Goal: Use online tool/utility: Utilize a website feature to perform a specific function

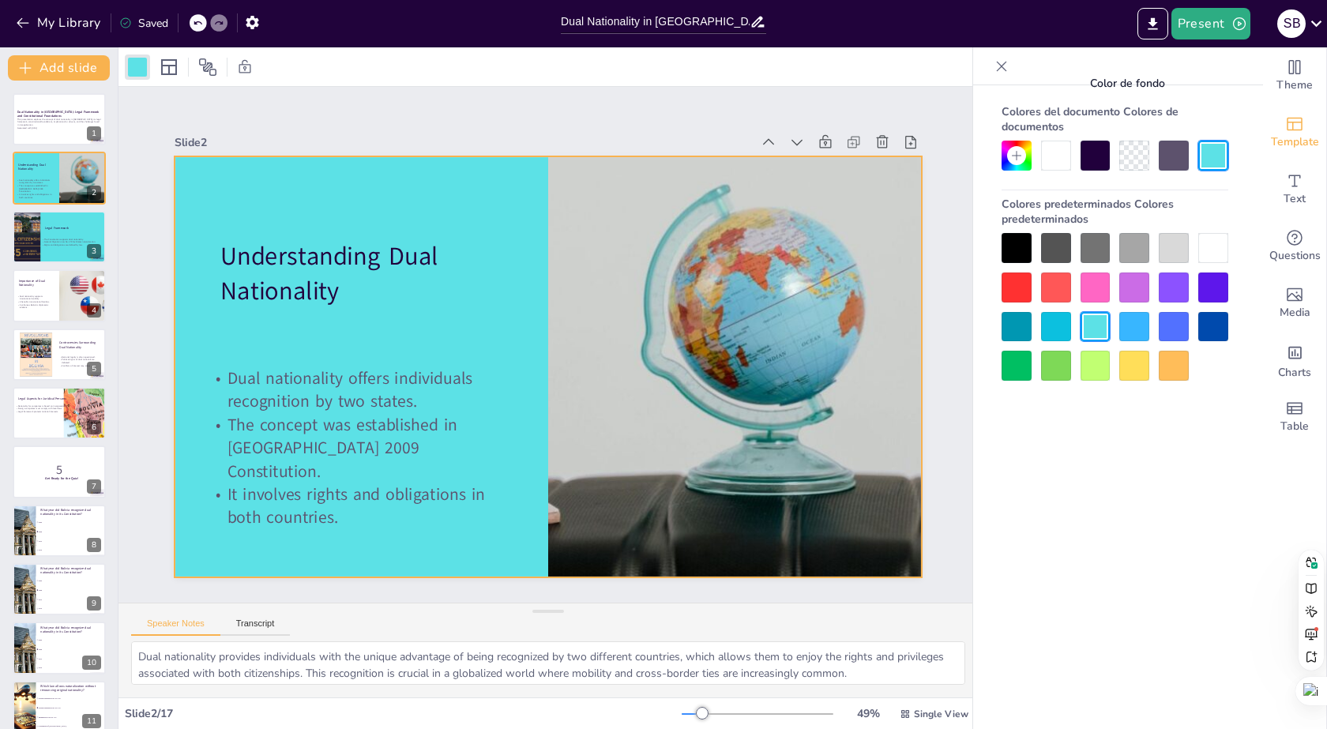
checkbox input "true"
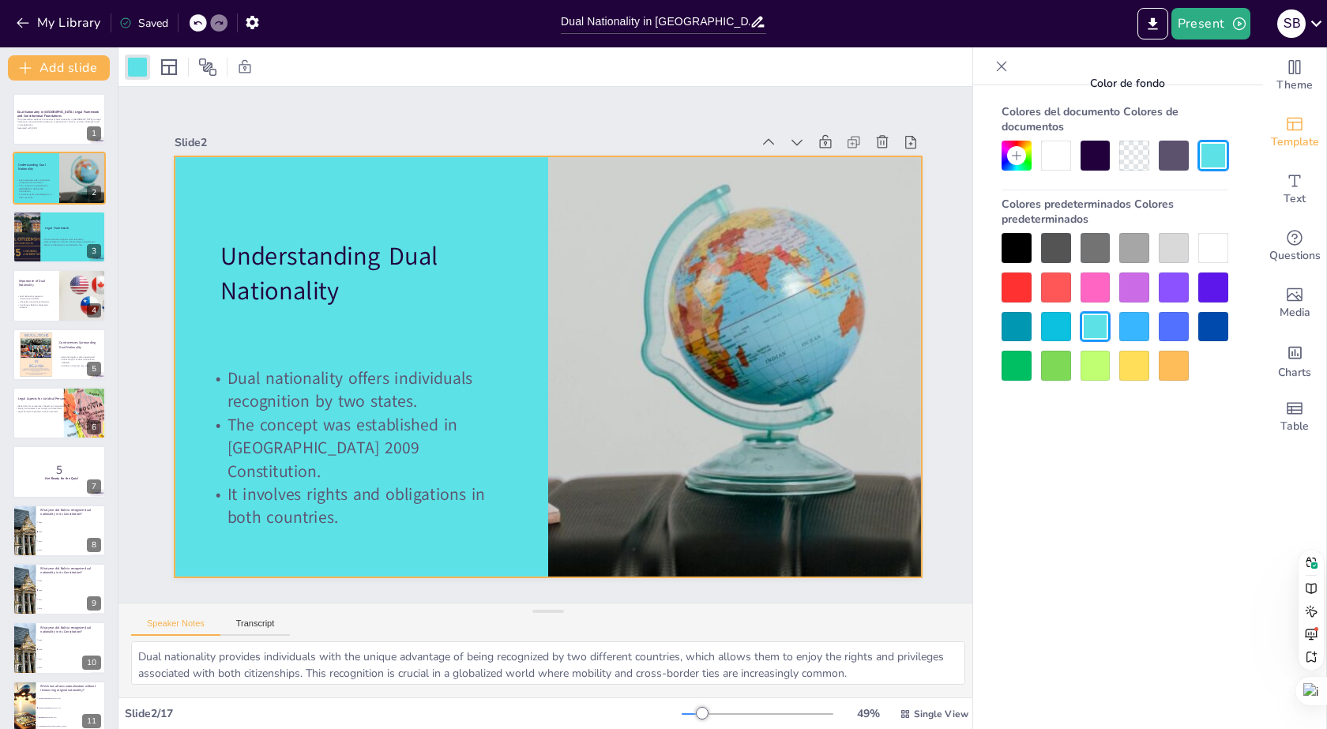
checkbox input "true"
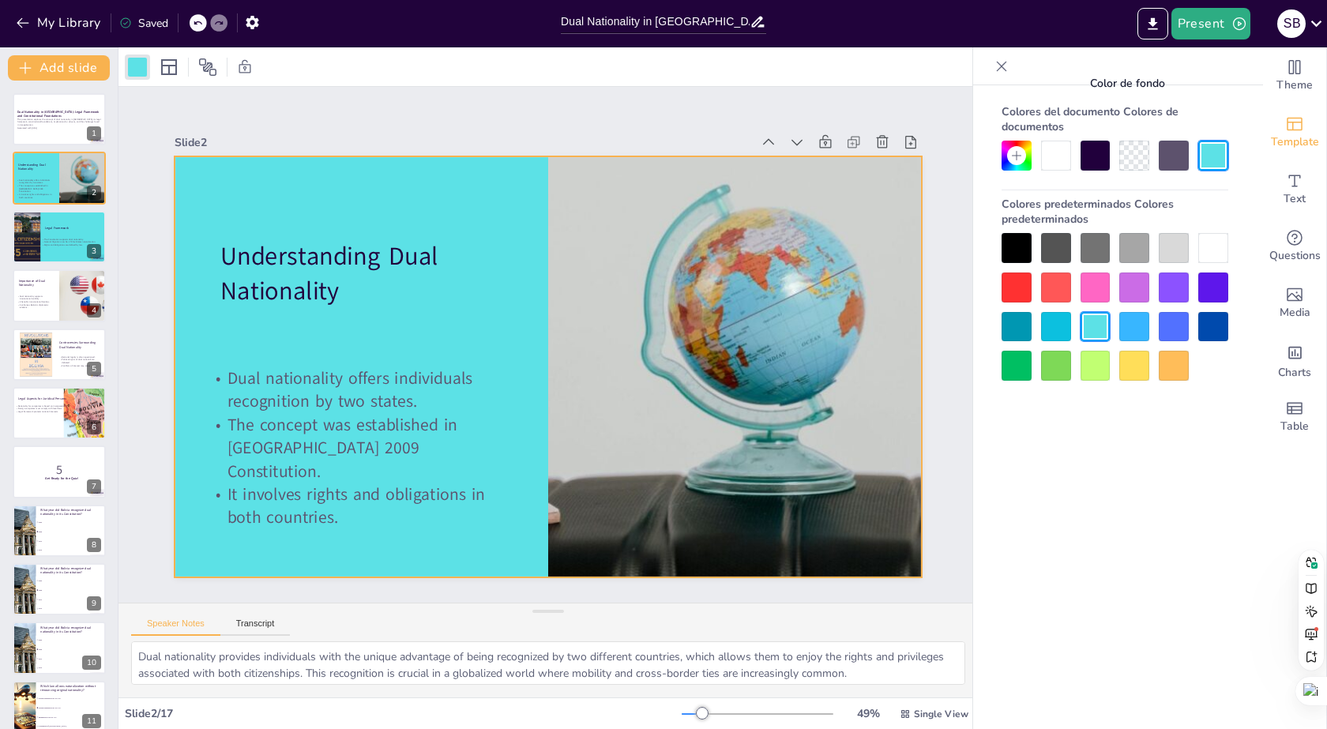
checkbox input "true"
click at [1084, 169] on div at bounding box center [1095, 156] width 30 height 30
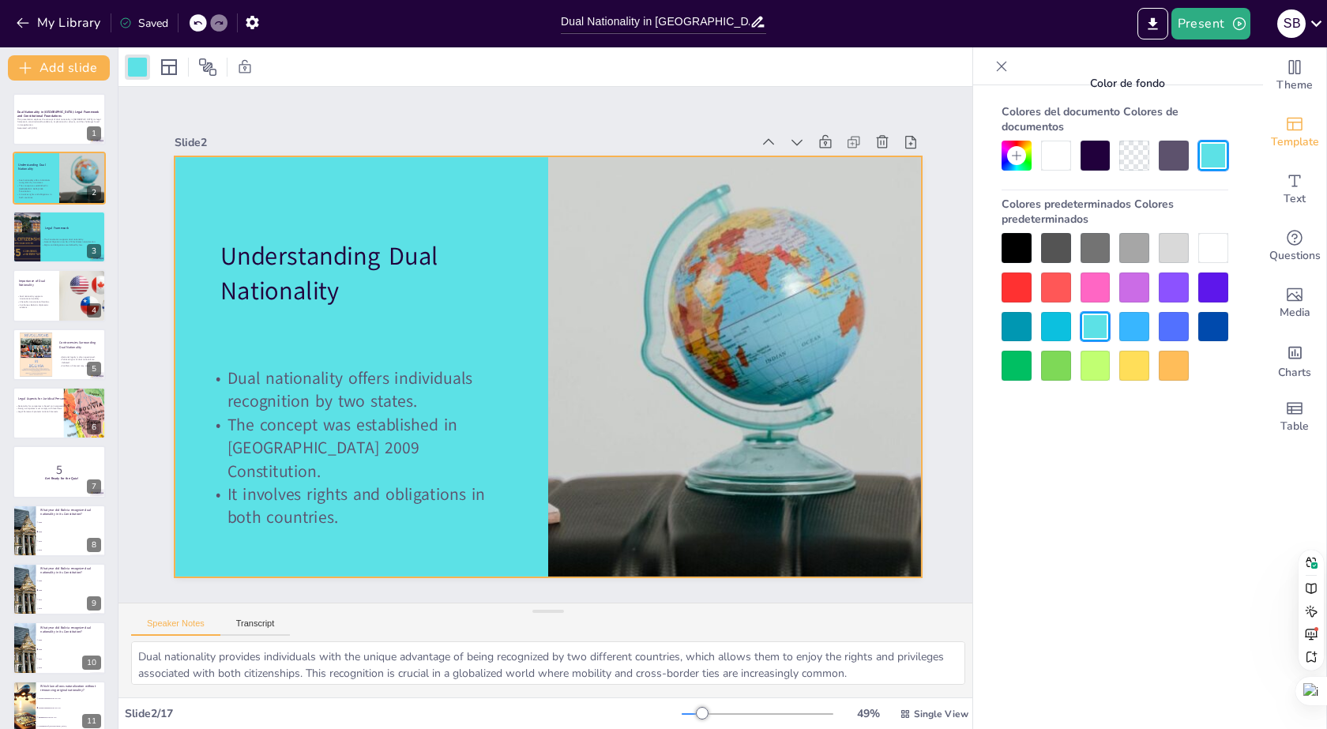
checkbox input "true"
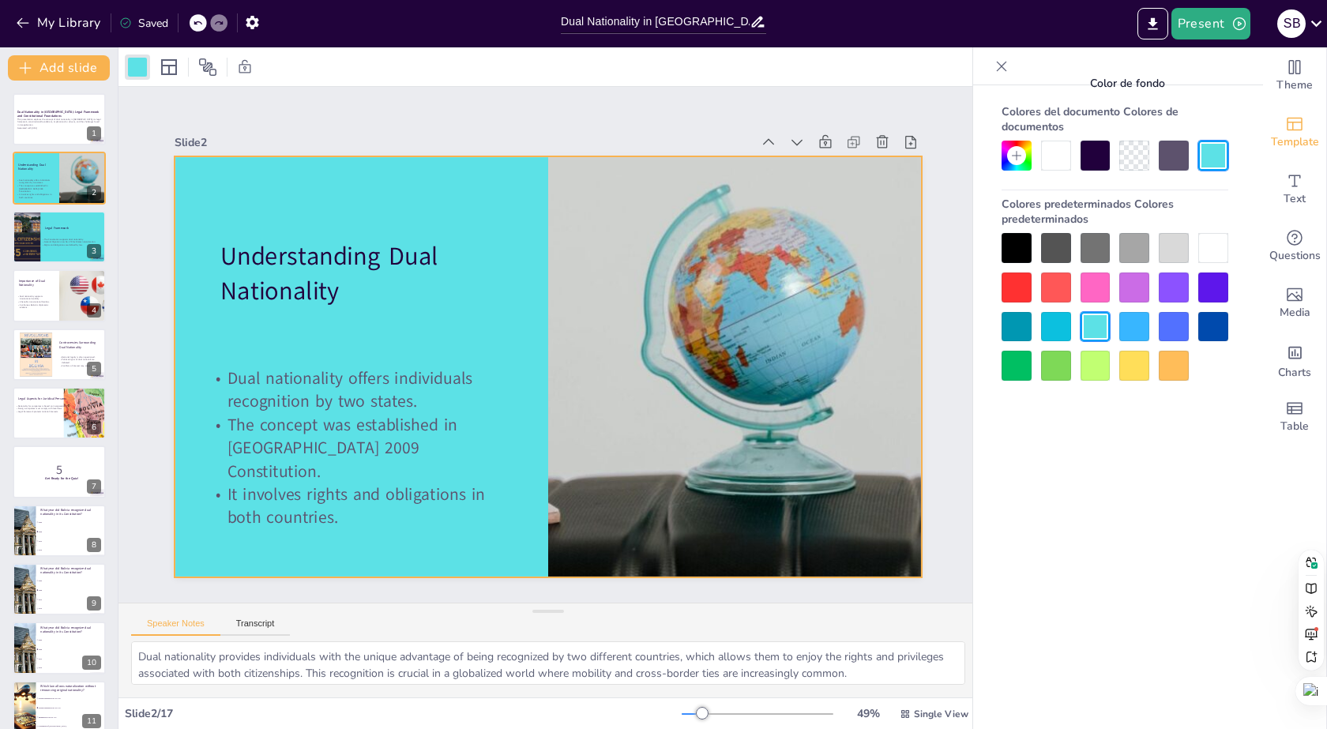
checkbox input "true"
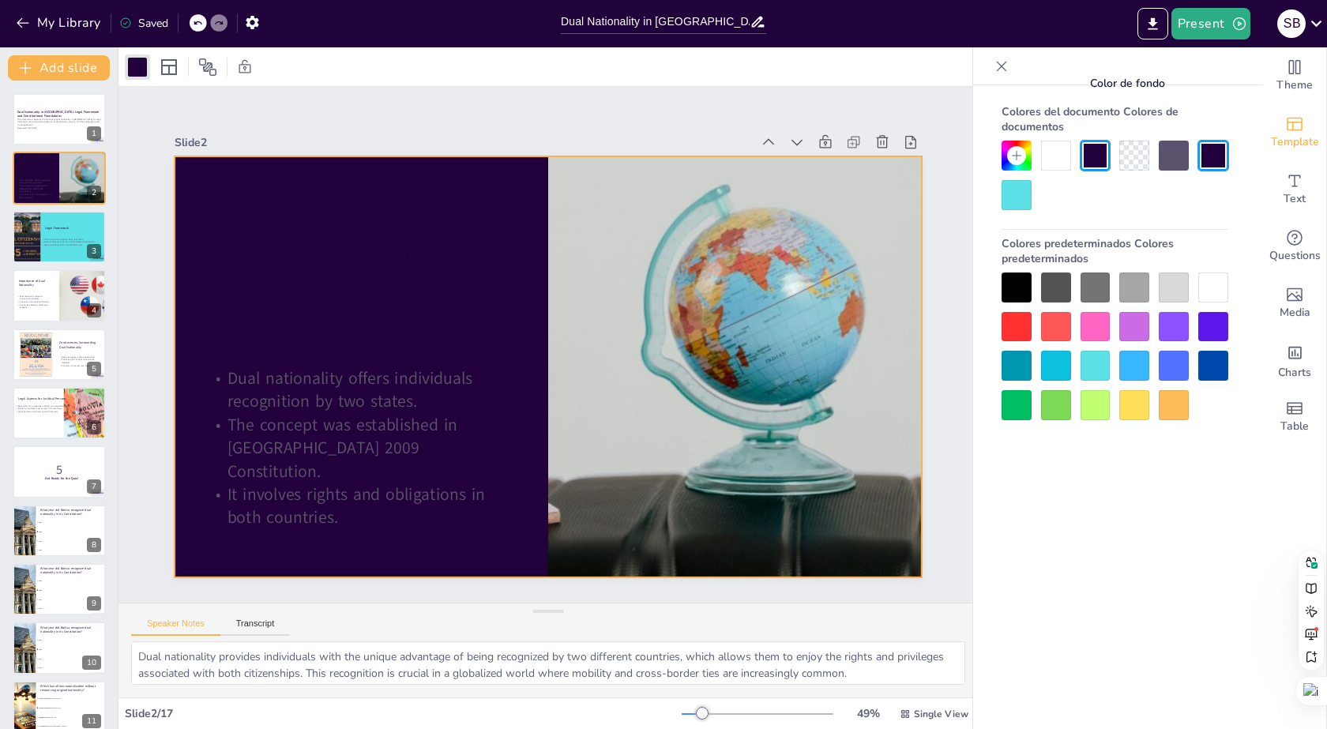
click at [1097, 330] on div at bounding box center [1095, 327] width 30 height 30
checkbox input "true"
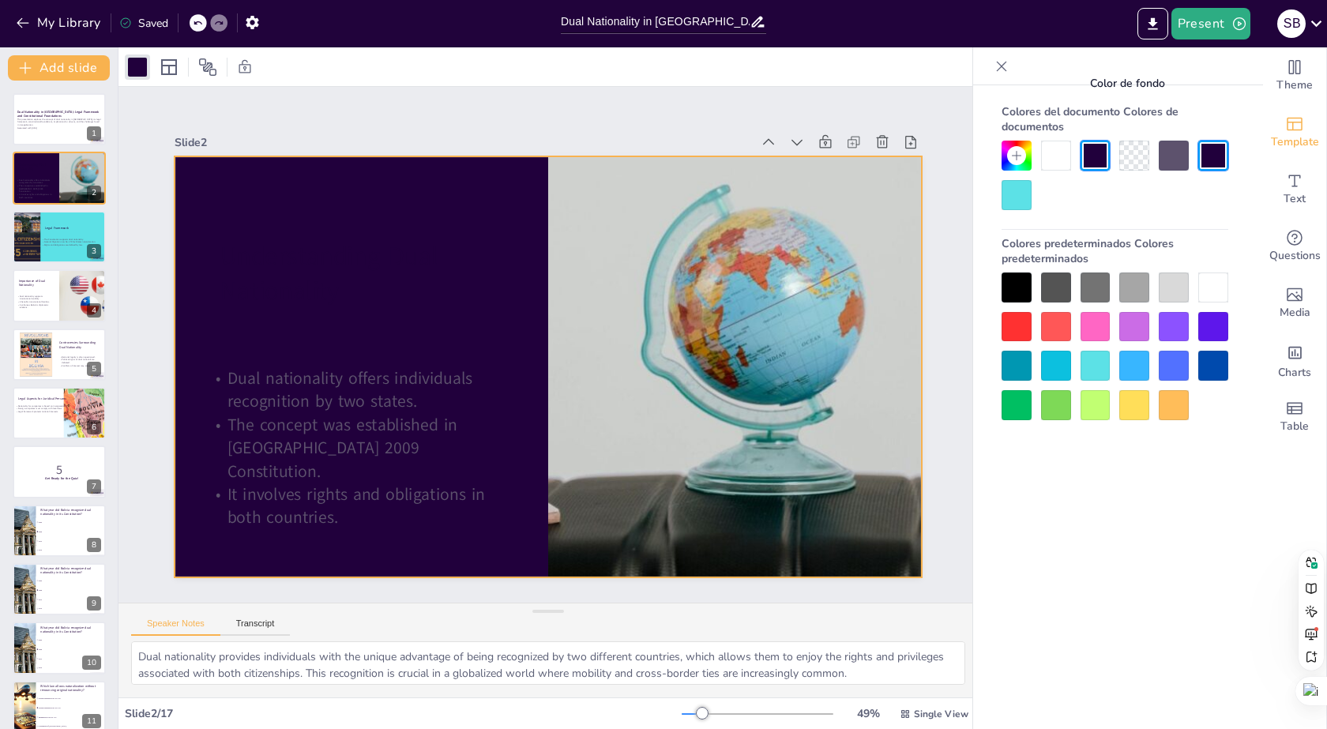
checkbox input "true"
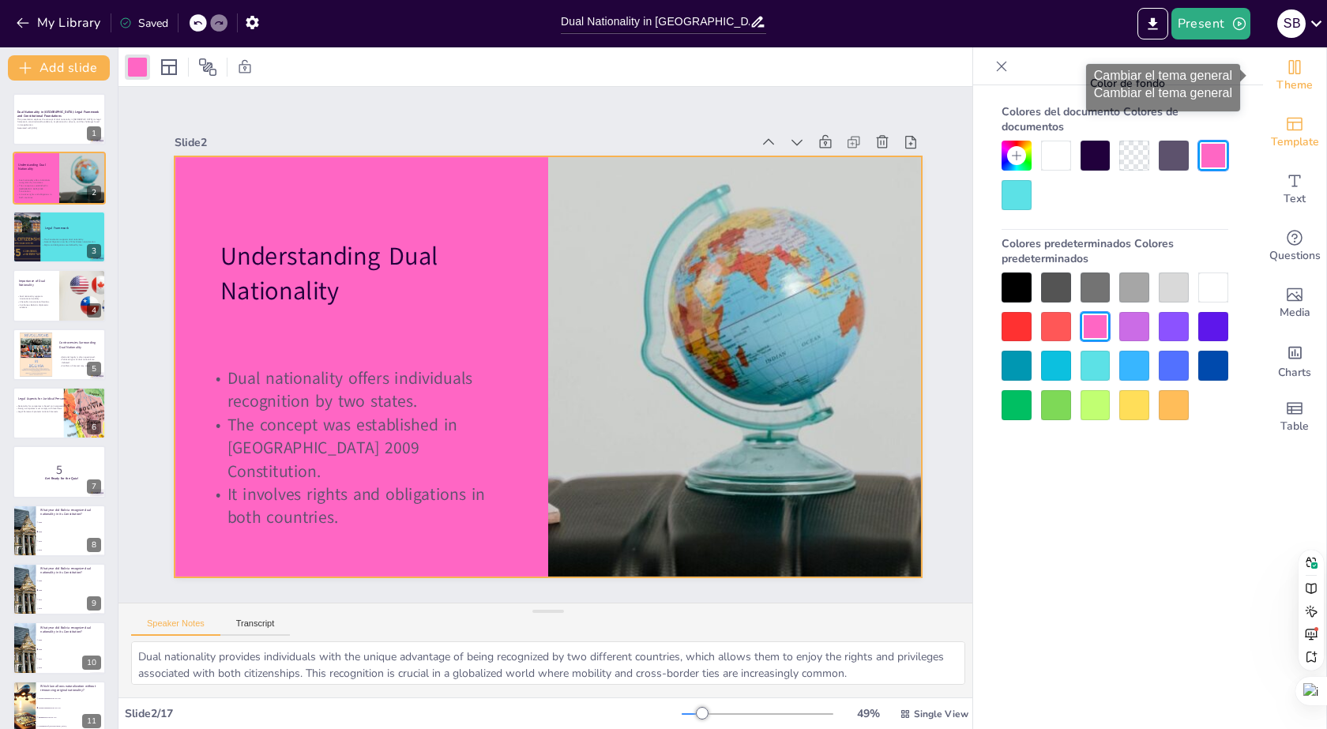
click at [1296, 77] on span "Theme" at bounding box center [1294, 85] width 36 height 17
checkbox input "true"
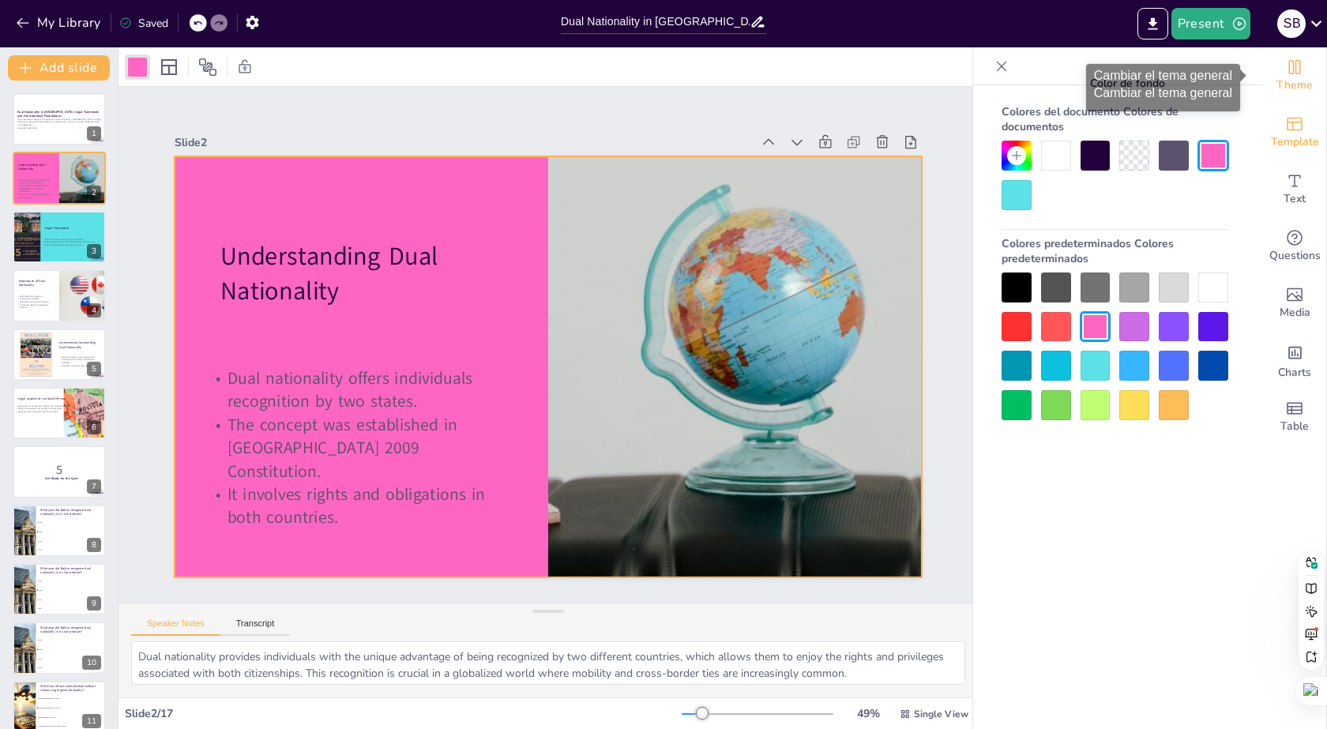
checkbox input "true"
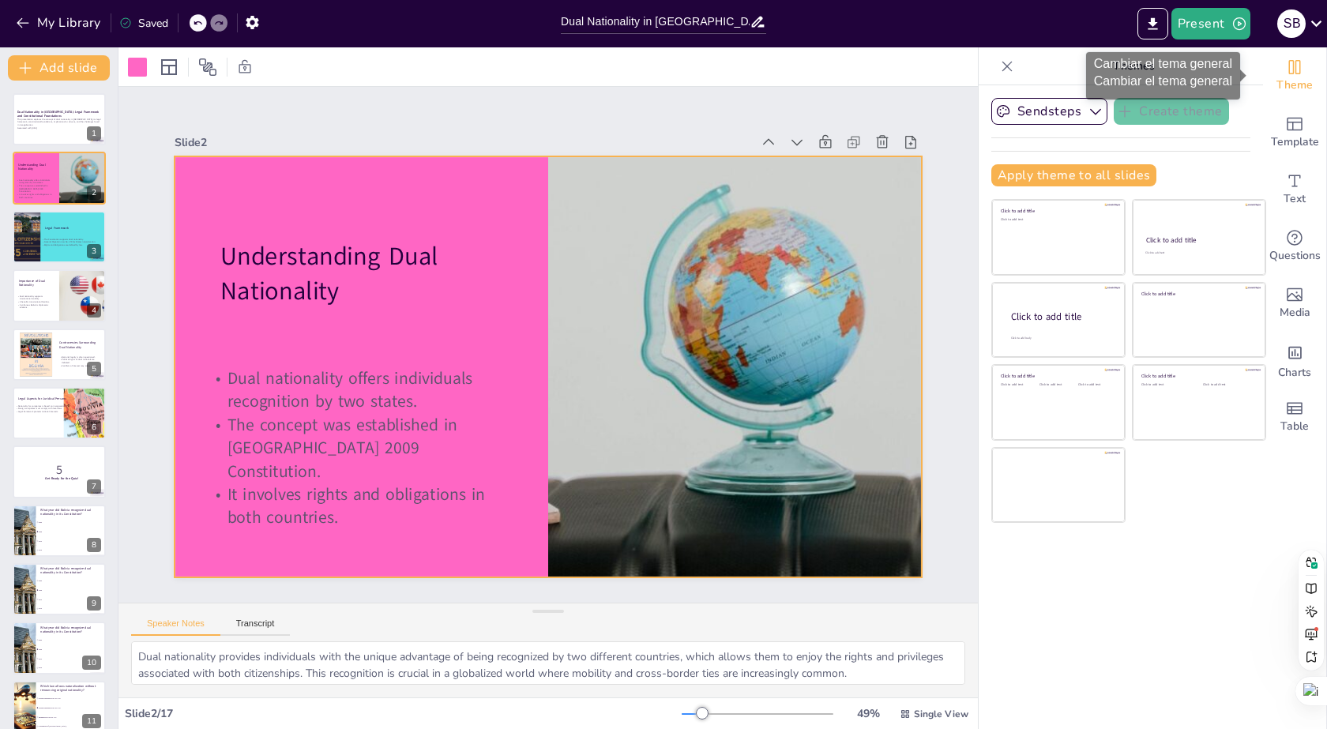
click at [1296, 77] on span "Theme" at bounding box center [1294, 85] width 36 height 17
checkbox input "true"
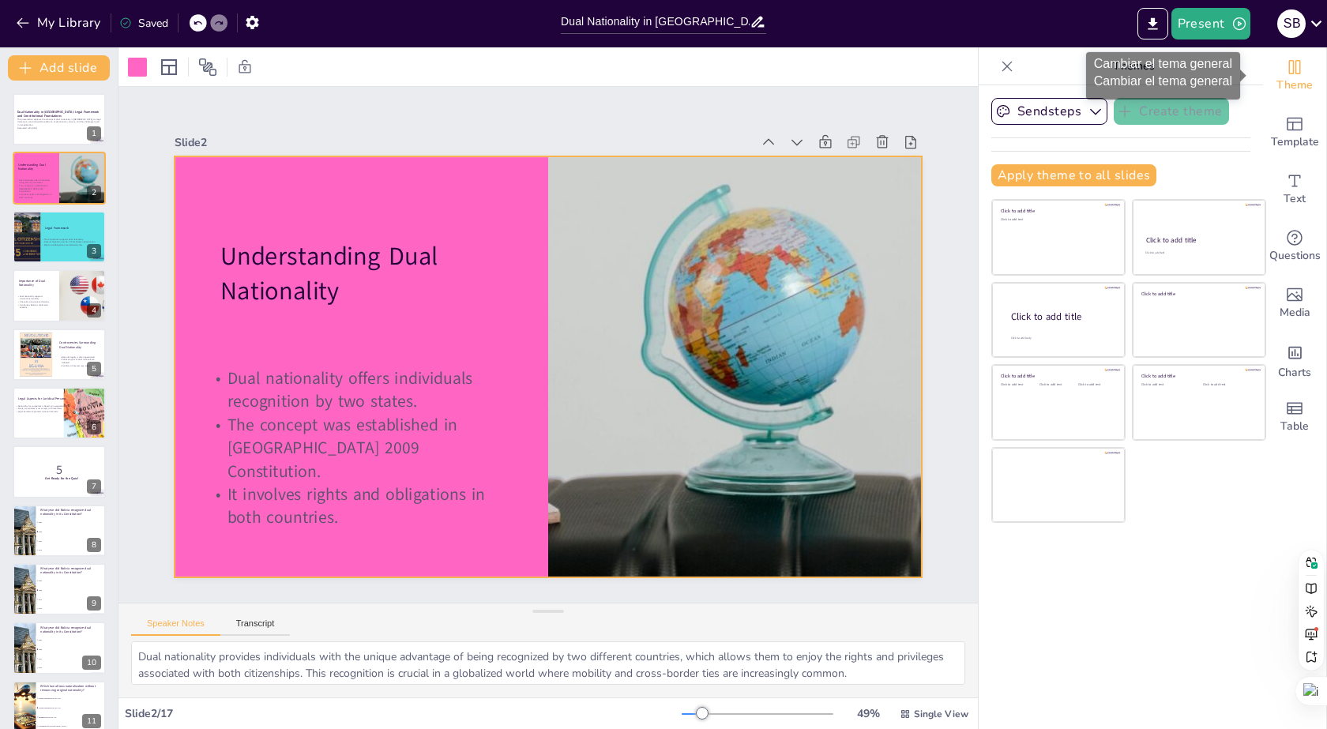
checkbox input "true"
click at [1090, 110] on icon "button" at bounding box center [1095, 112] width 11 height 6
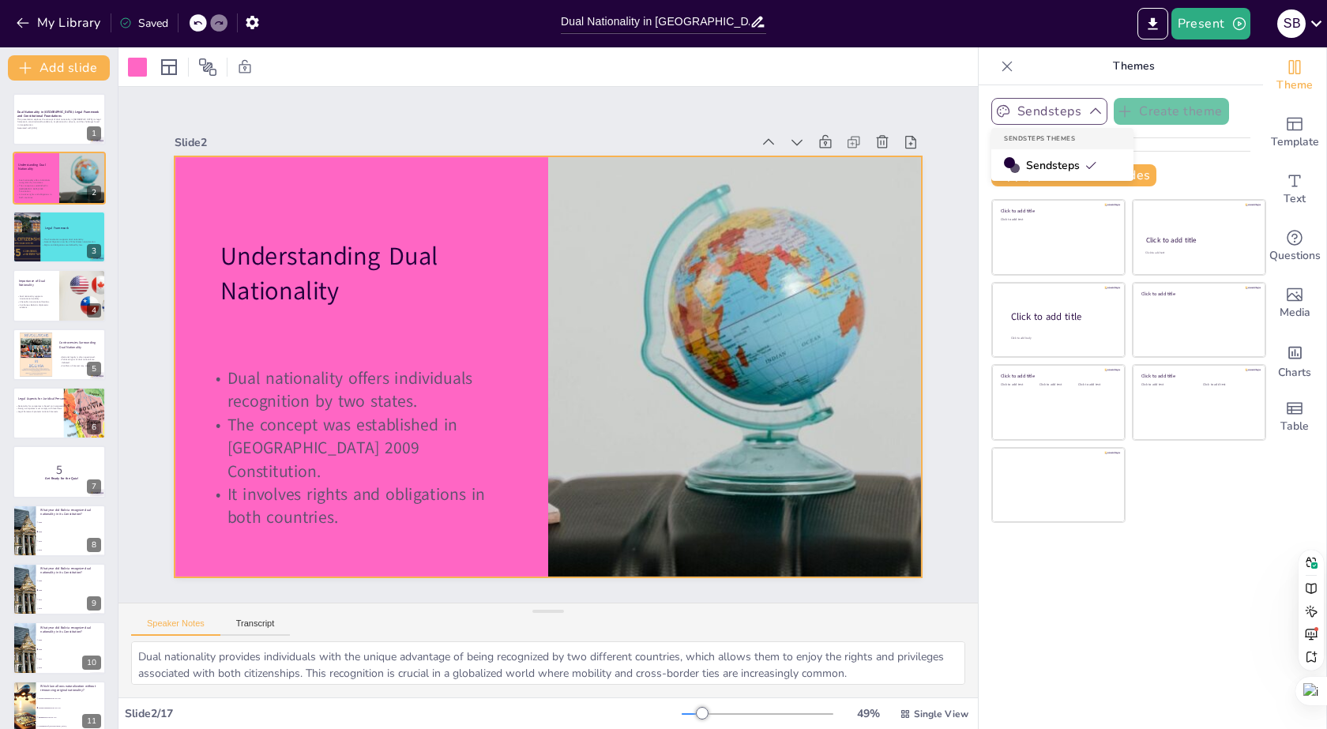
click at [1067, 169] on span "Sendsteps" at bounding box center [1061, 165] width 71 height 15
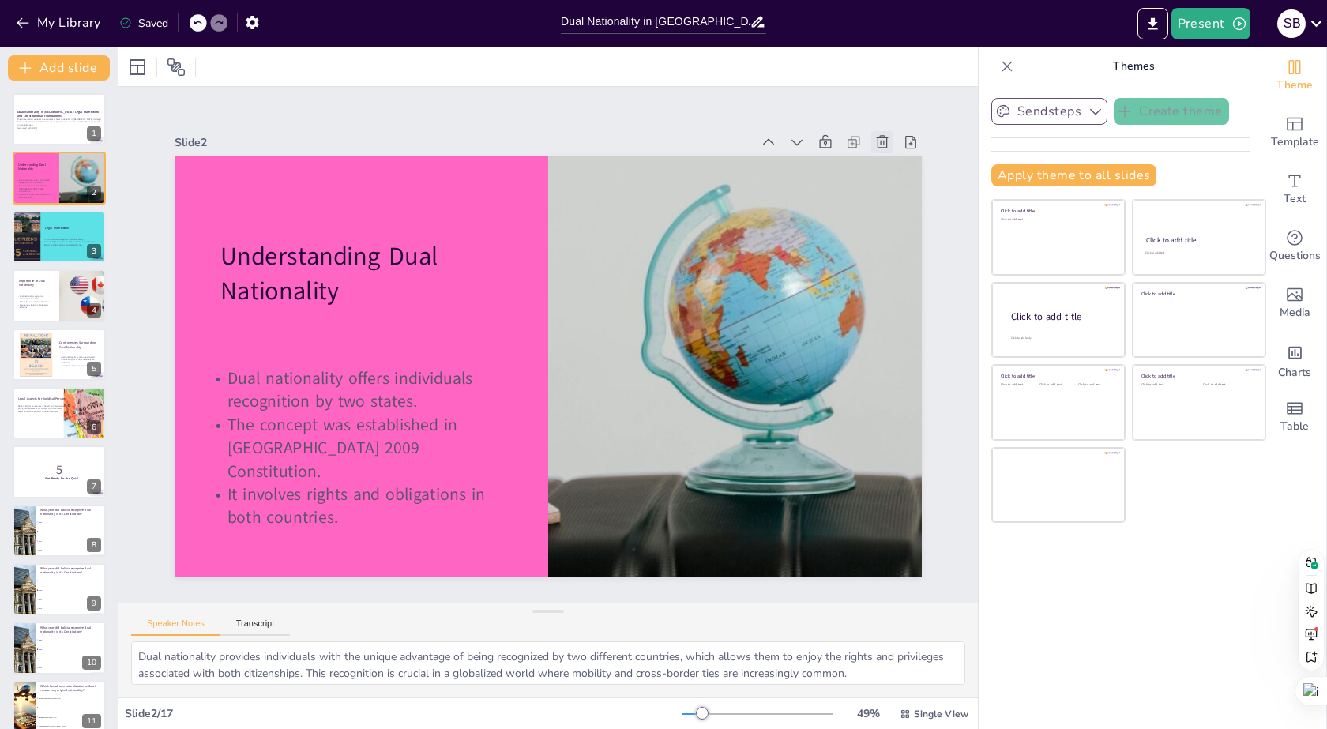
checkbox input "true"
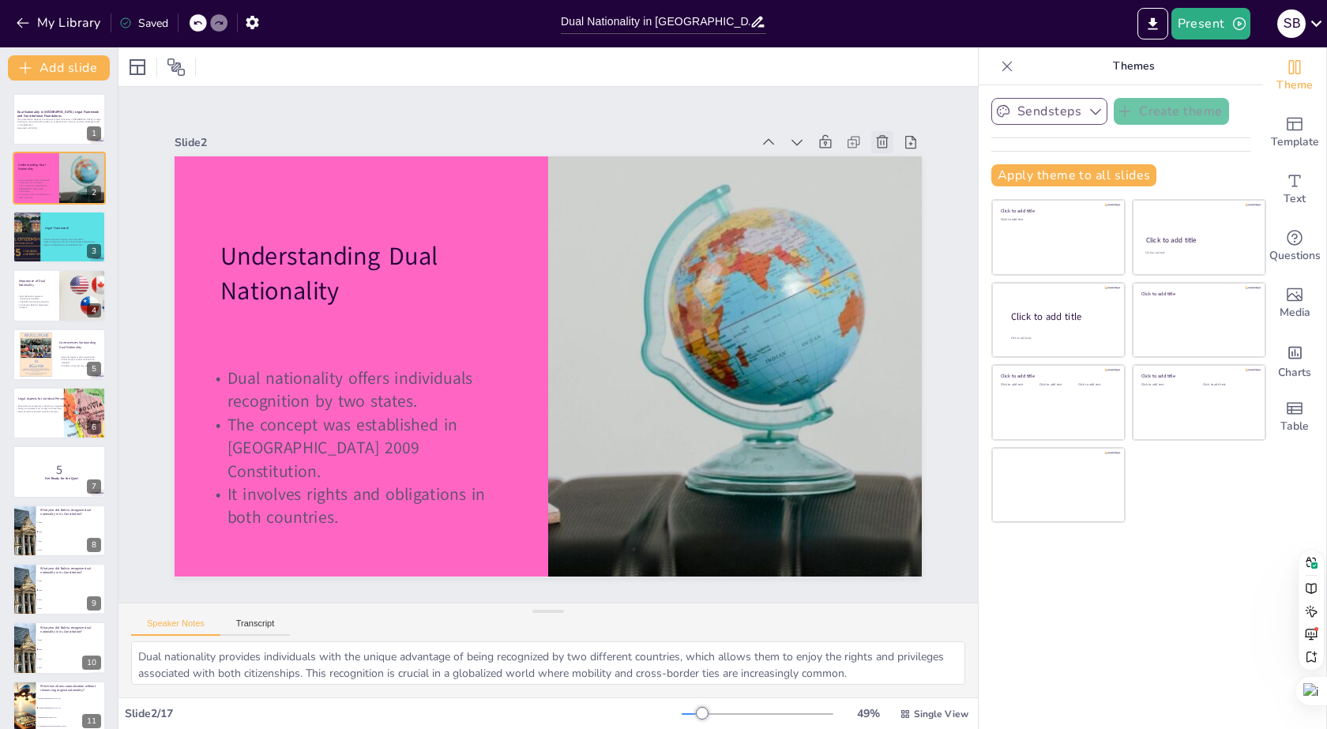
checkbox input "true"
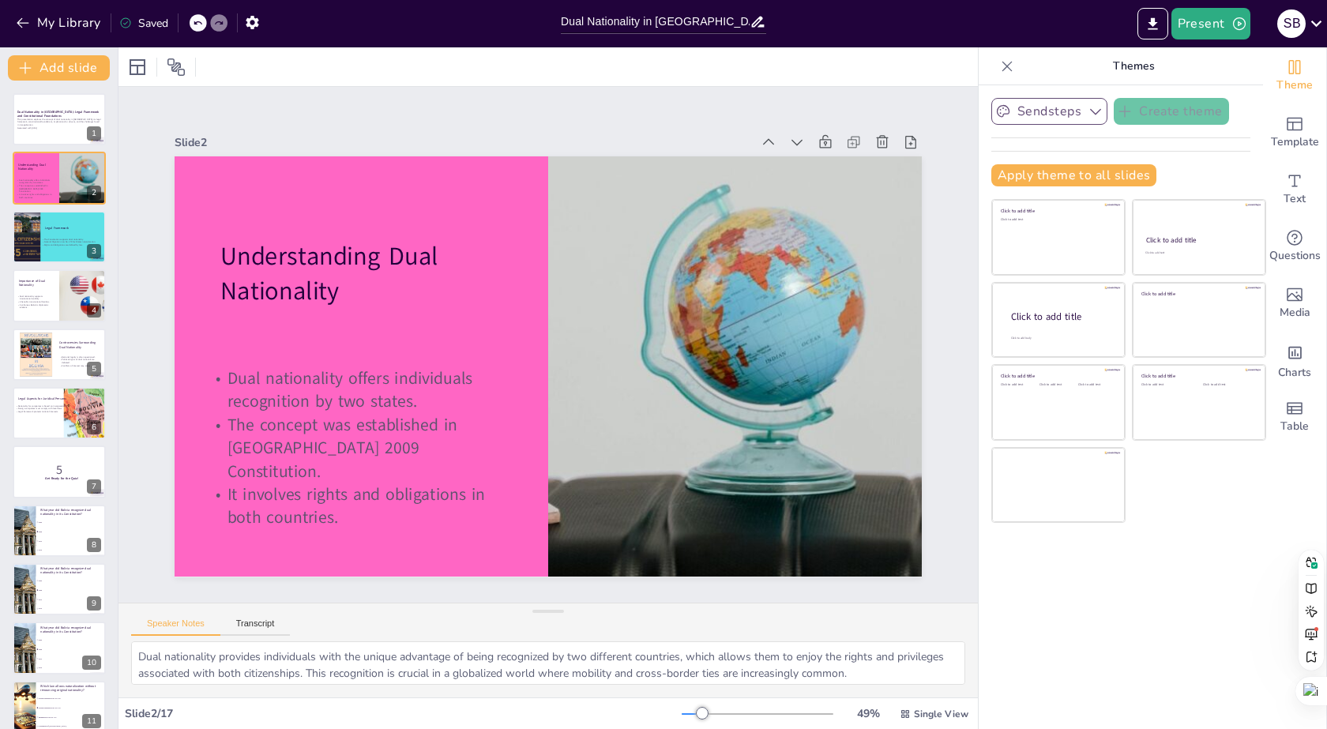
checkbox input "true"
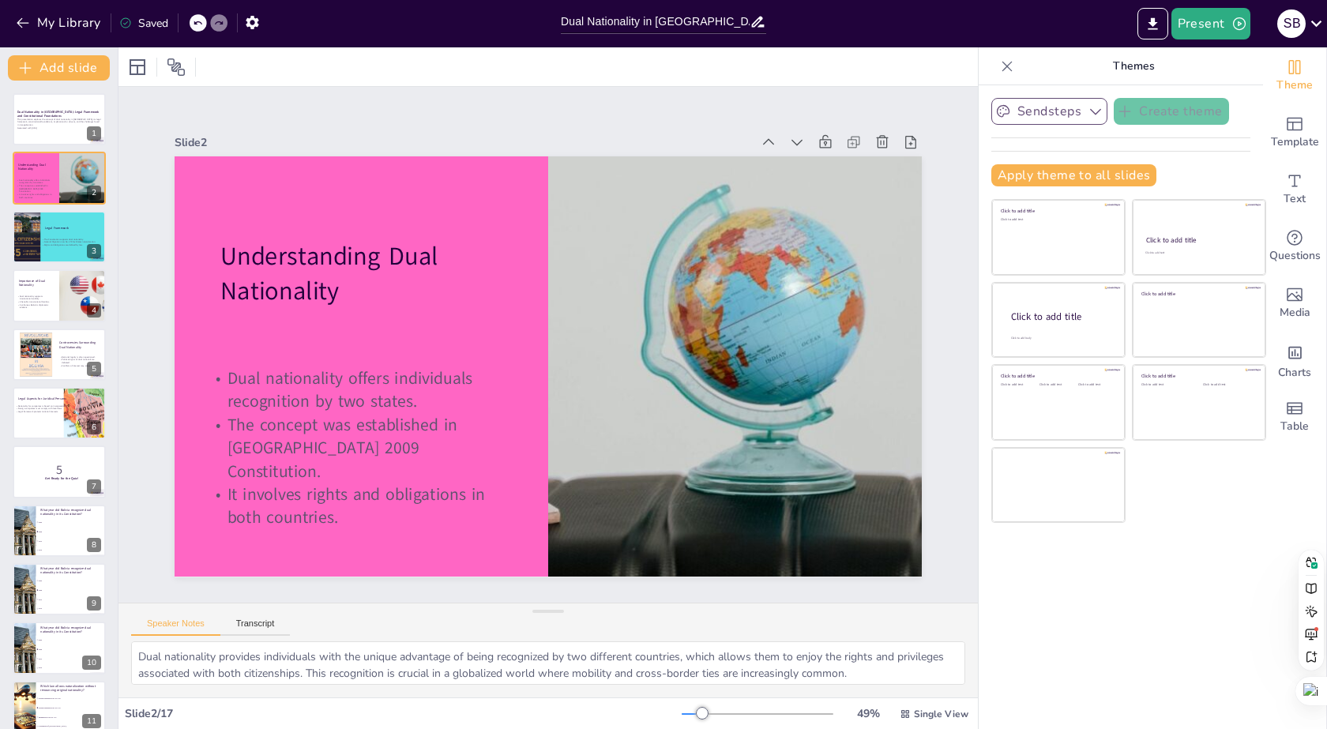
checkbox input "true"
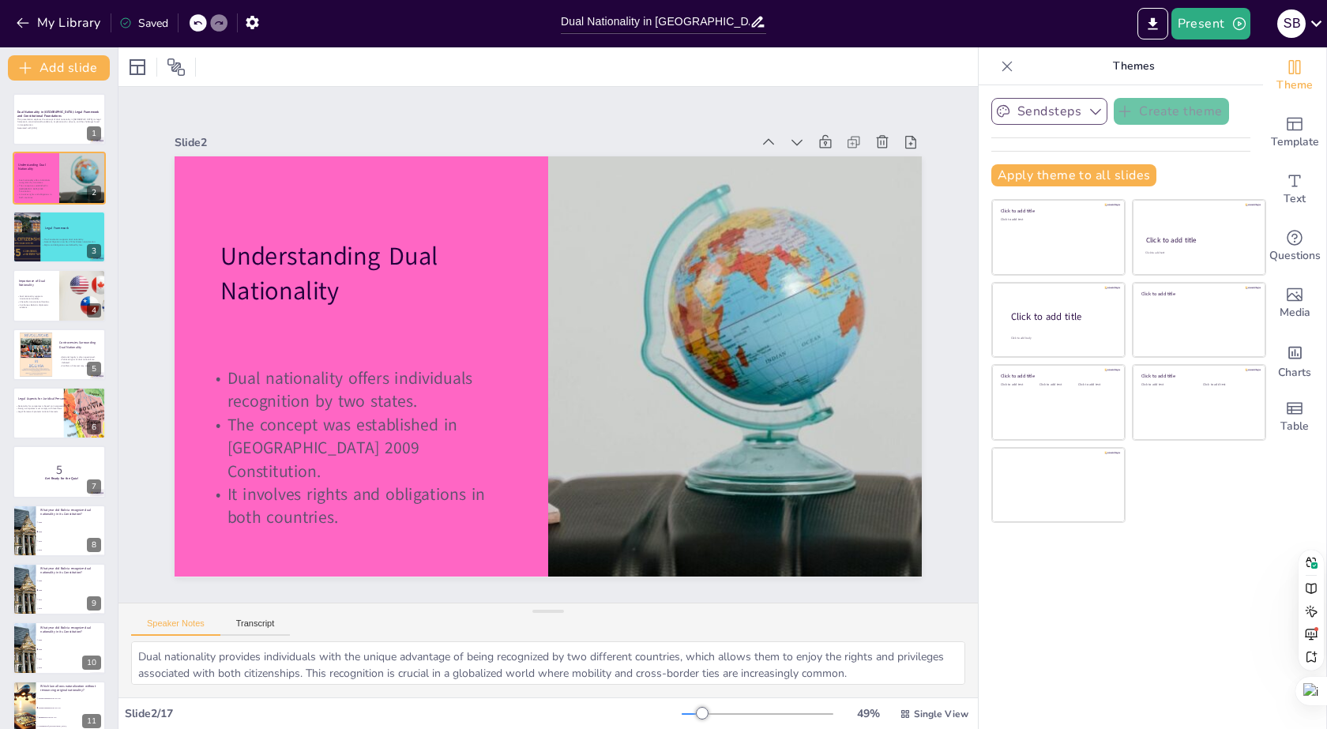
checkbox input "true"
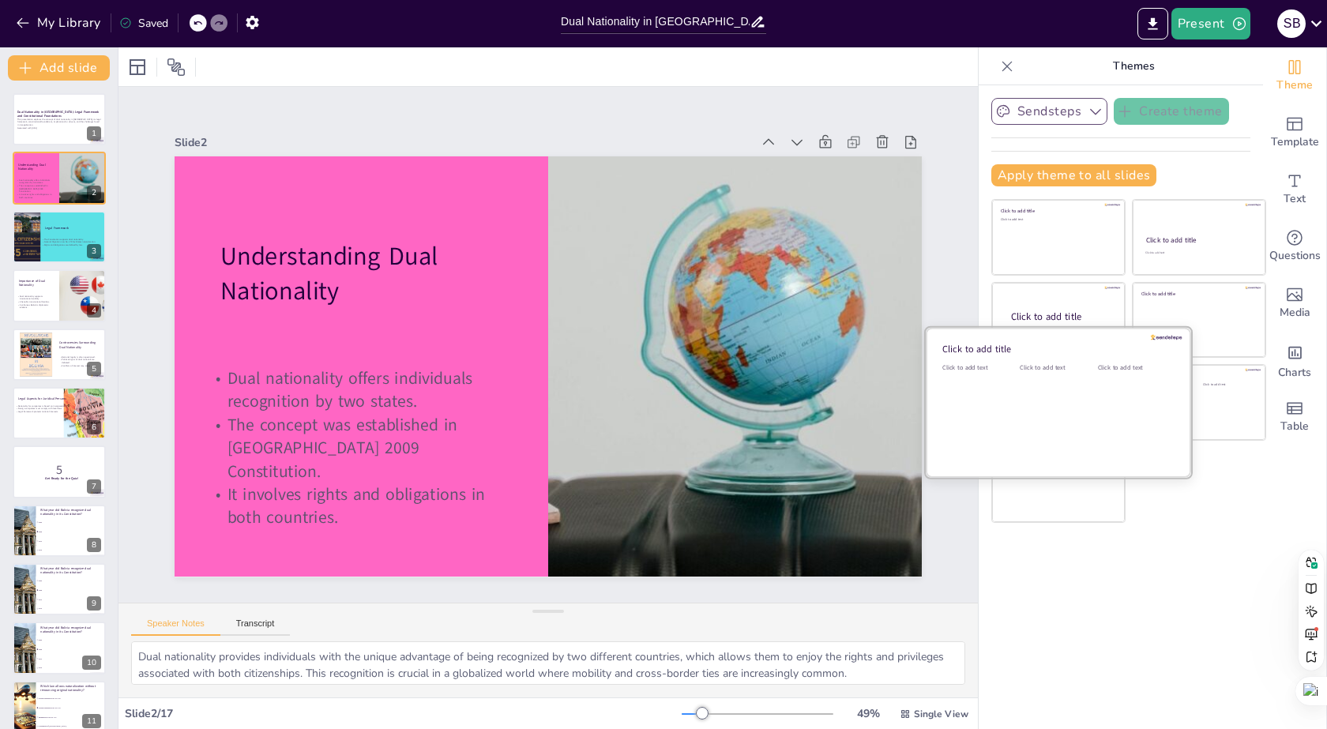
checkbox input "true"
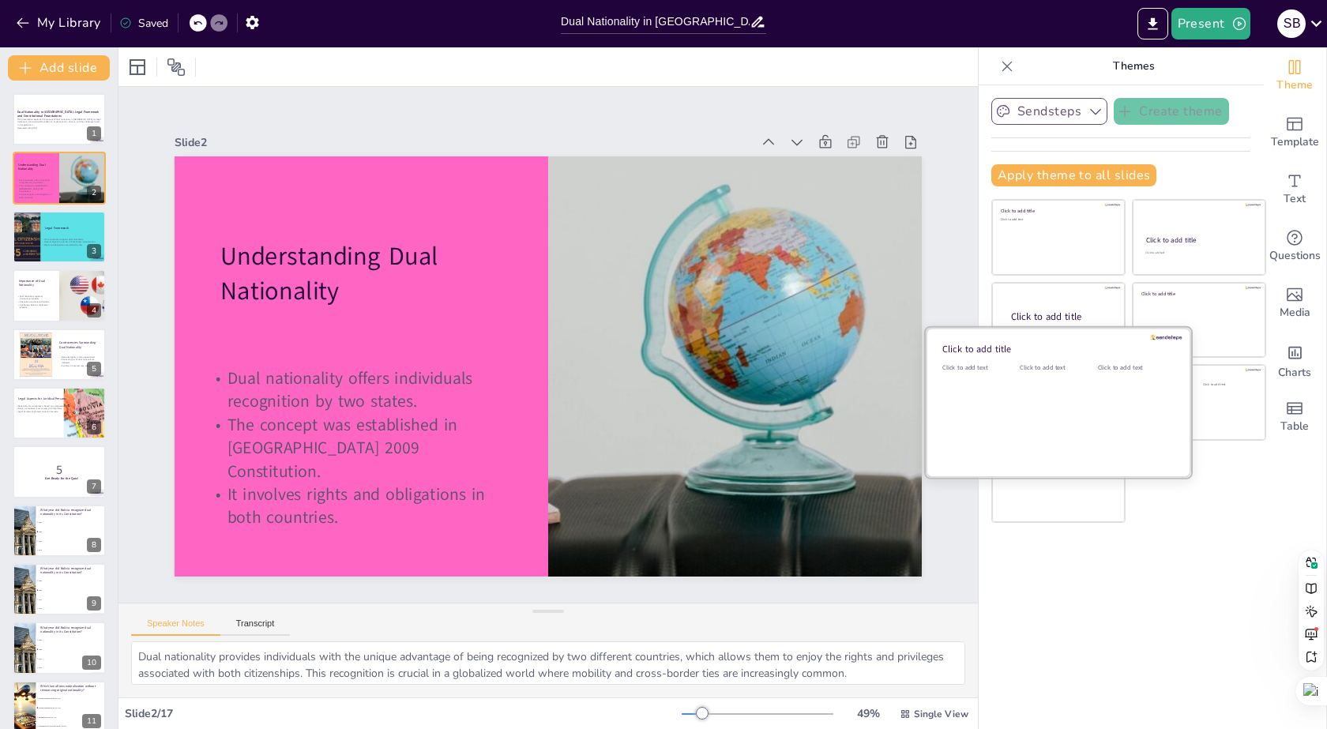
checkbox input "true"
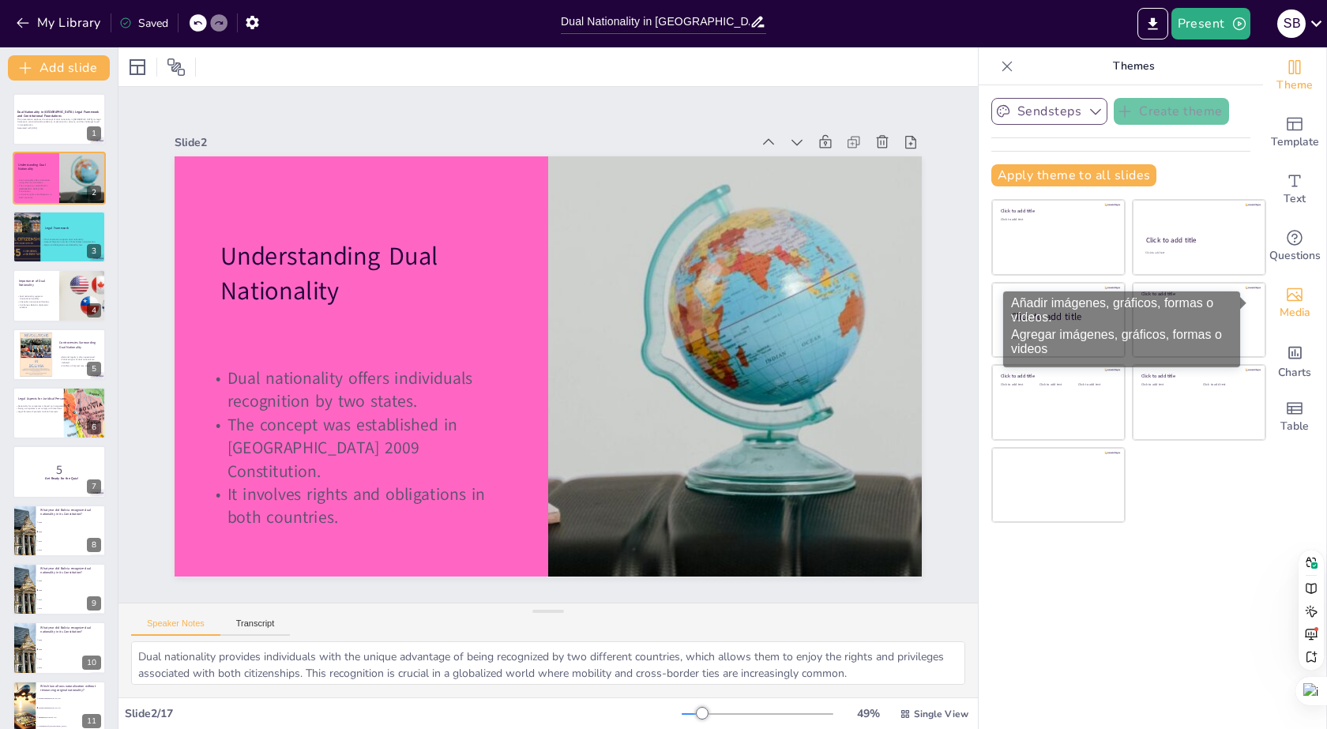
click at [1296, 299] on div "Media" at bounding box center [1294, 303] width 63 height 57
checkbox input "true"
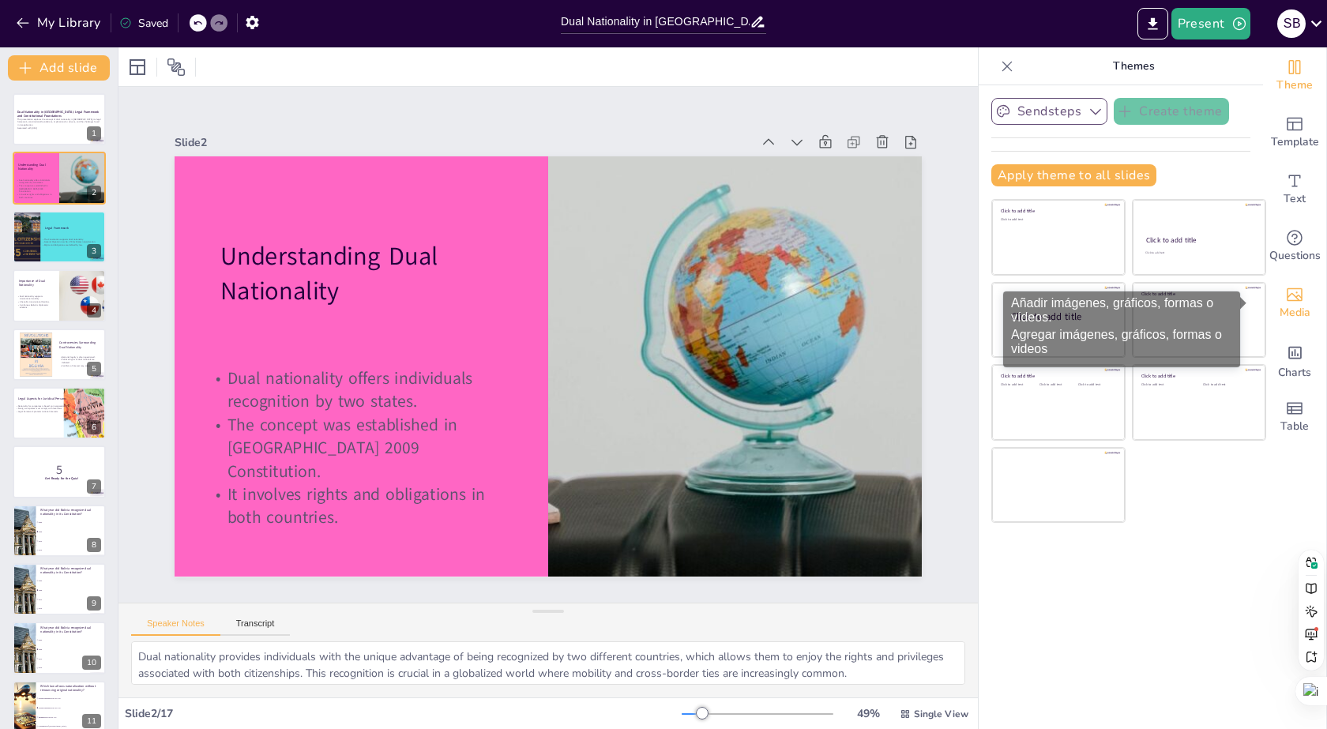
checkbox input "true"
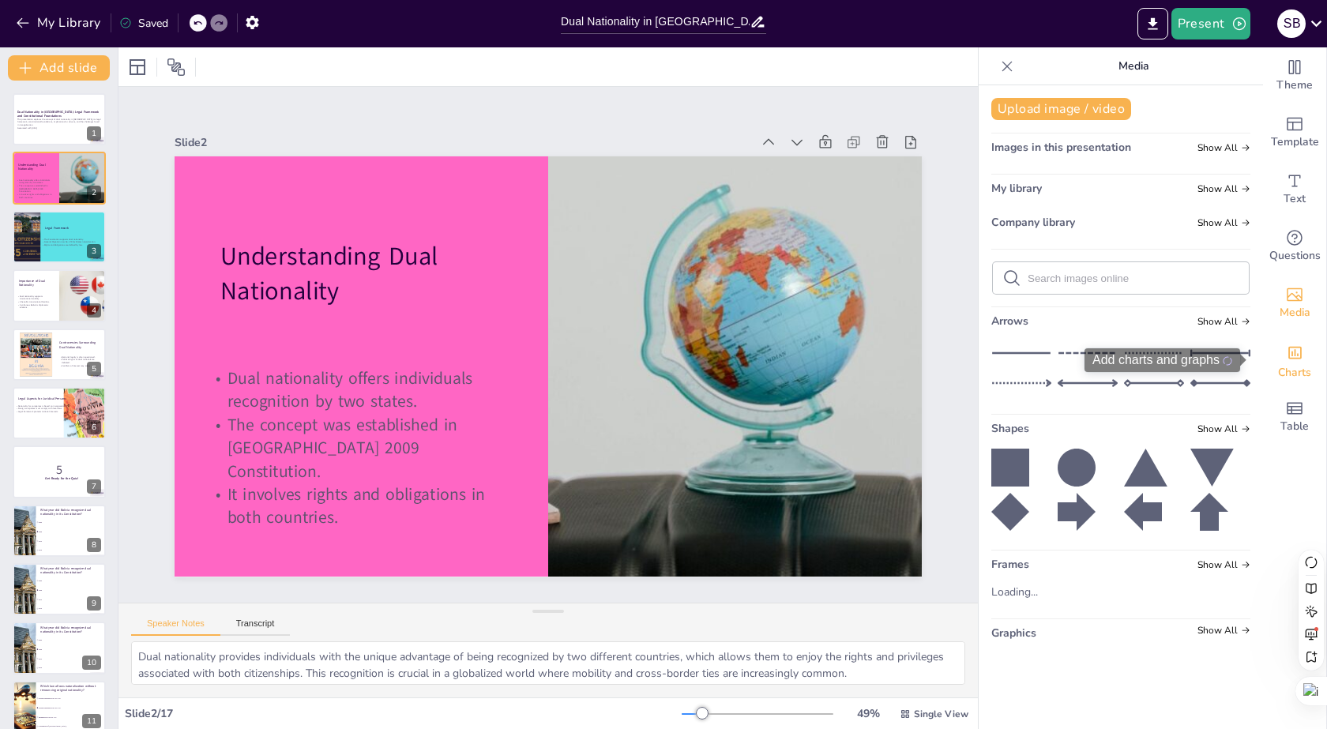
click at [1291, 358] on div "Charts" at bounding box center [1294, 360] width 63 height 57
checkbox input "true"
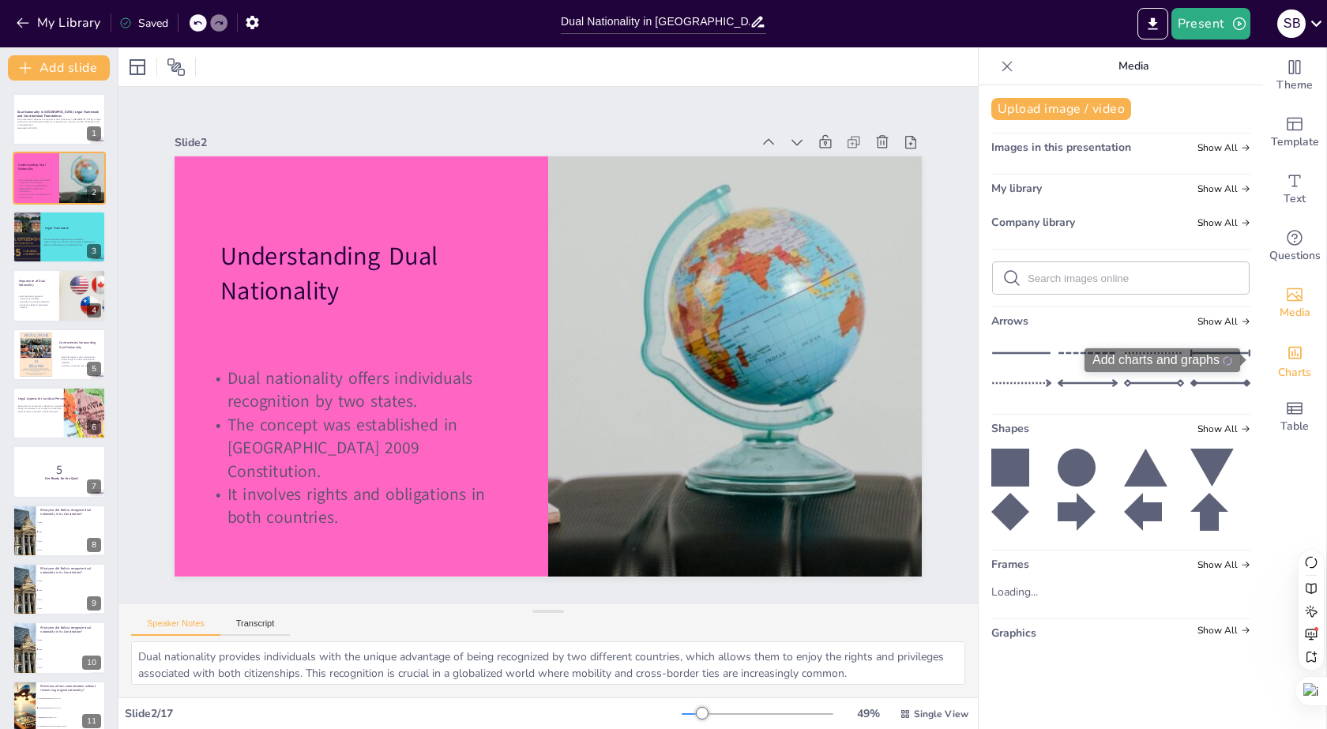
checkbox input "true"
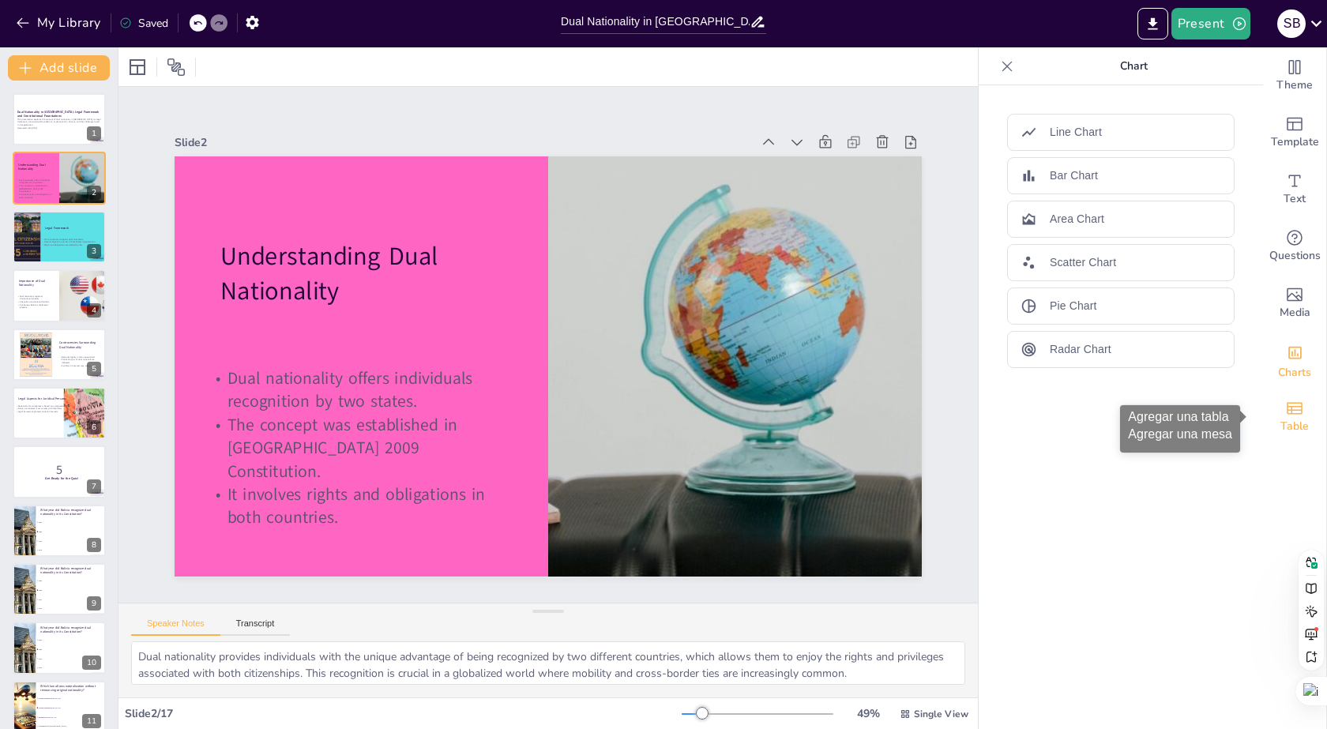
click at [1287, 406] on icon "Add a table" at bounding box center [1295, 408] width 16 height 12
checkbox input "true"
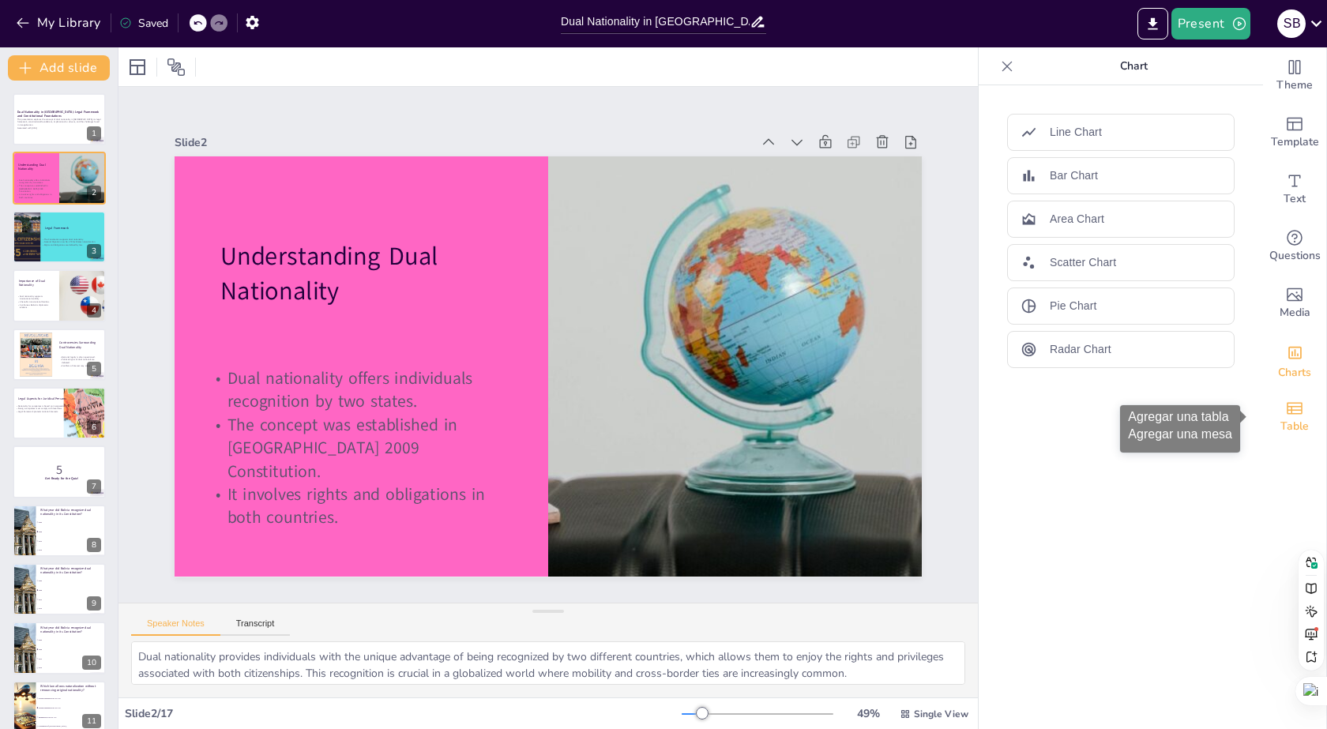
checkbox input "true"
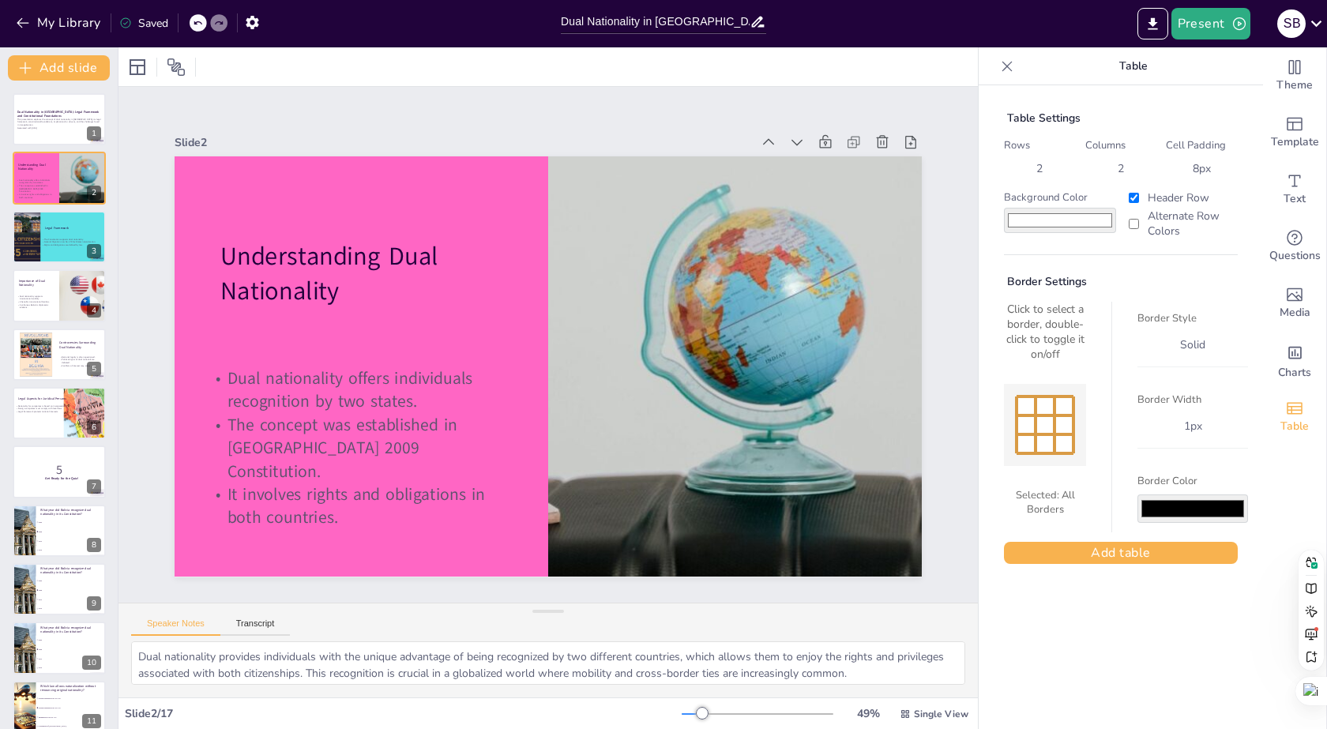
click at [1216, 513] on input "#000000" at bounding box center [1192, 508] width 111 height 28
checkbox input "true"
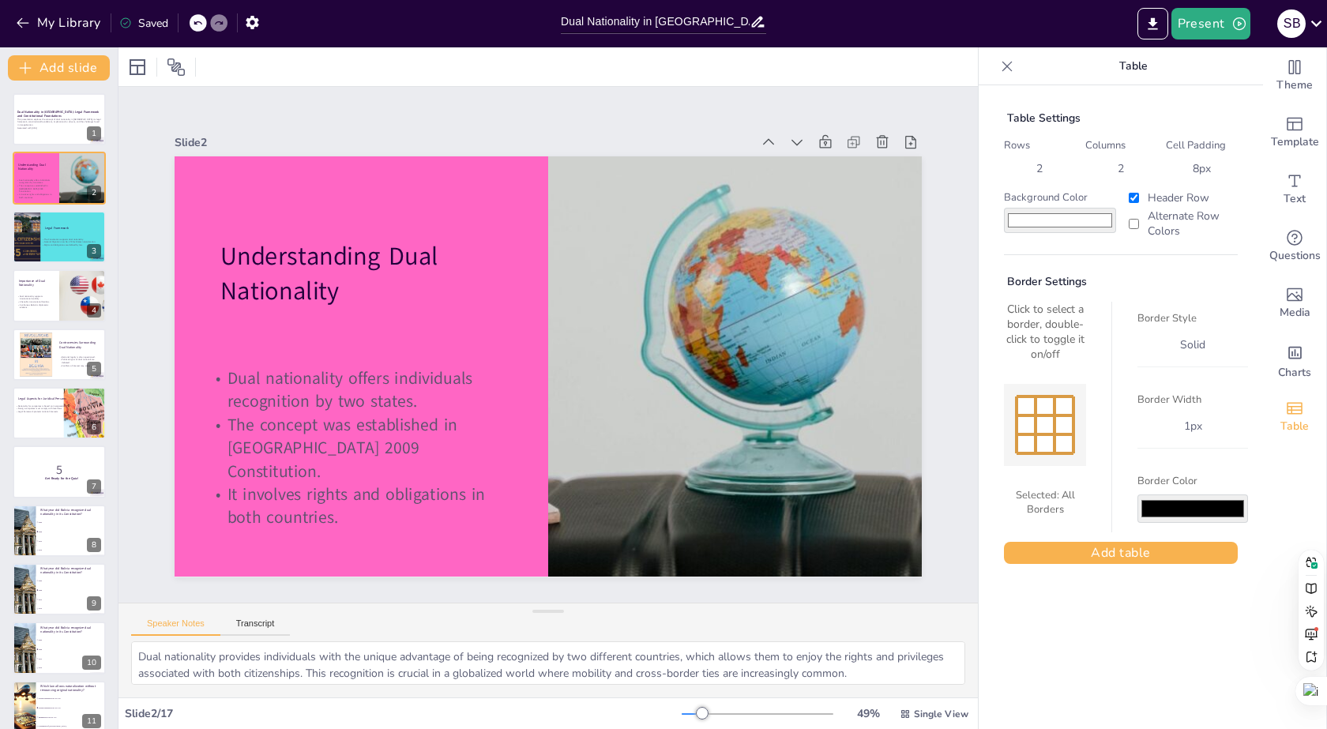
checkbox input "true"
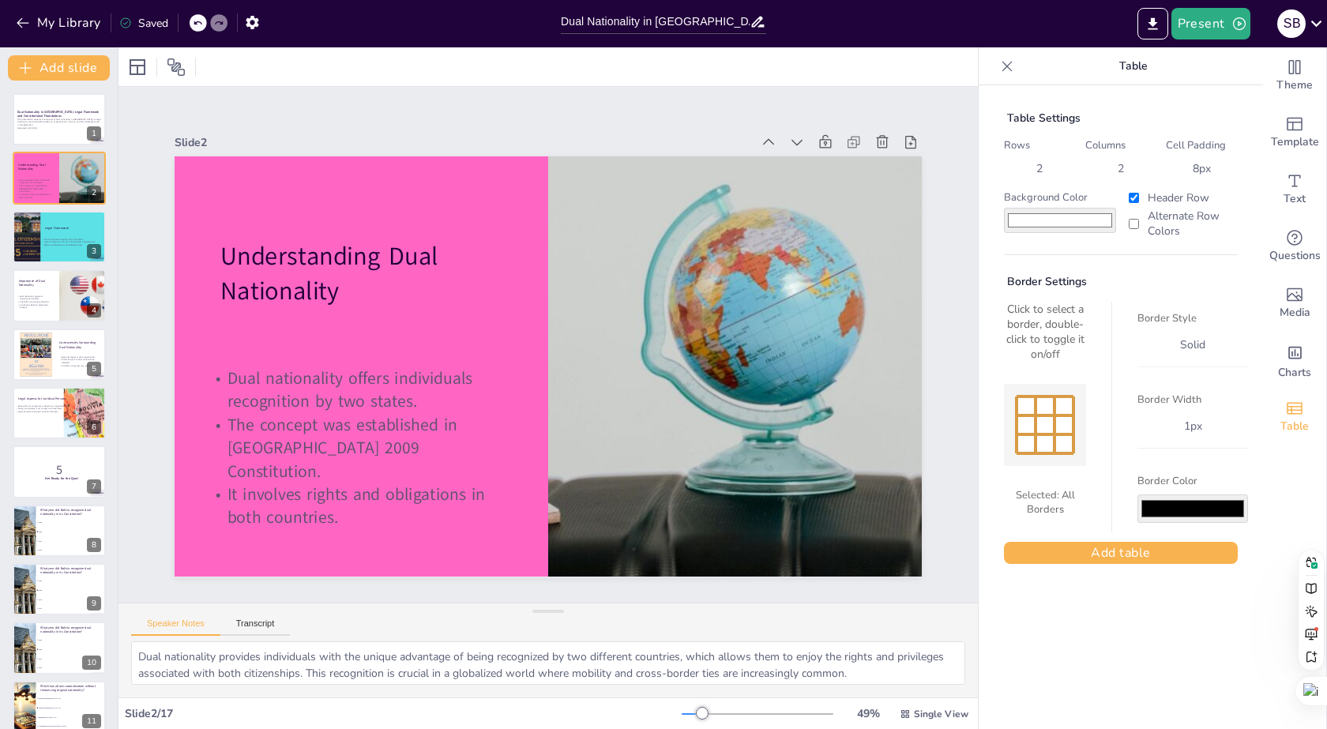
checkbox input "true"
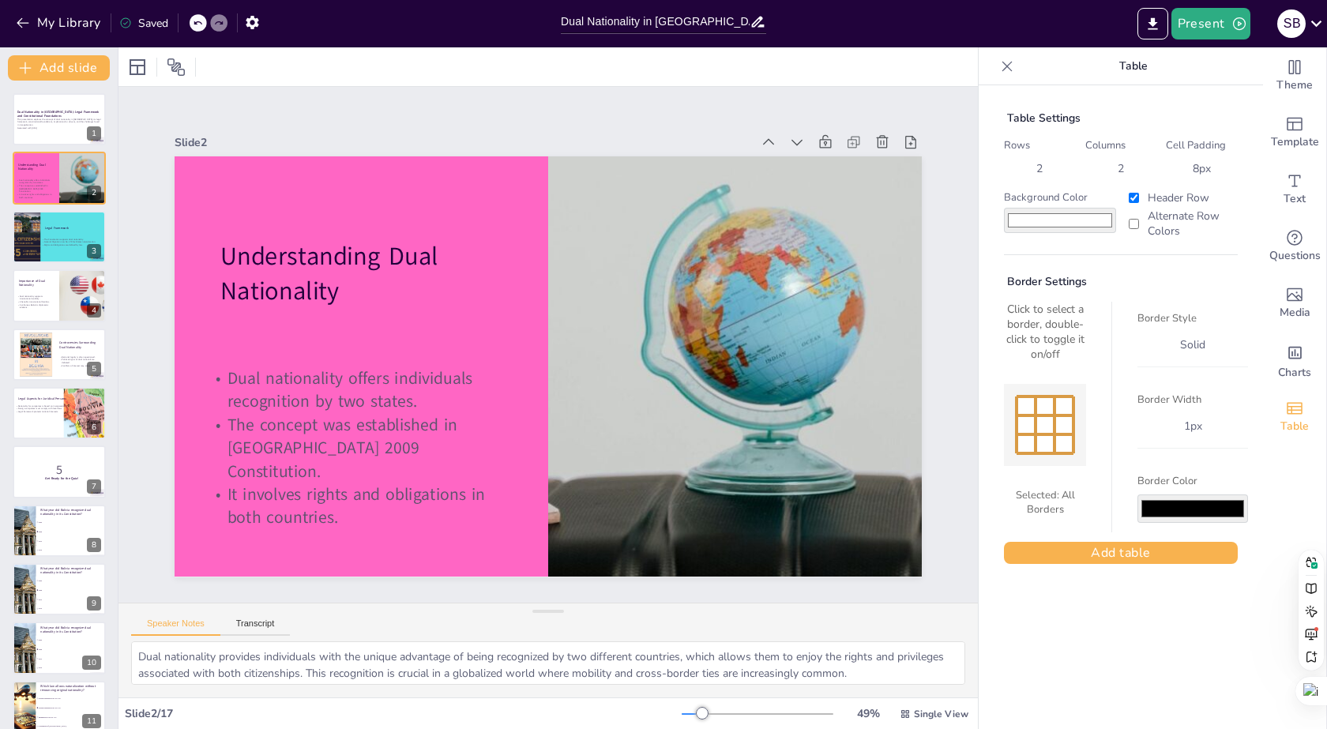
click at [1035, 449] on div at bounding box center [1045, 425] width 82 height 82
checkbox input "true"
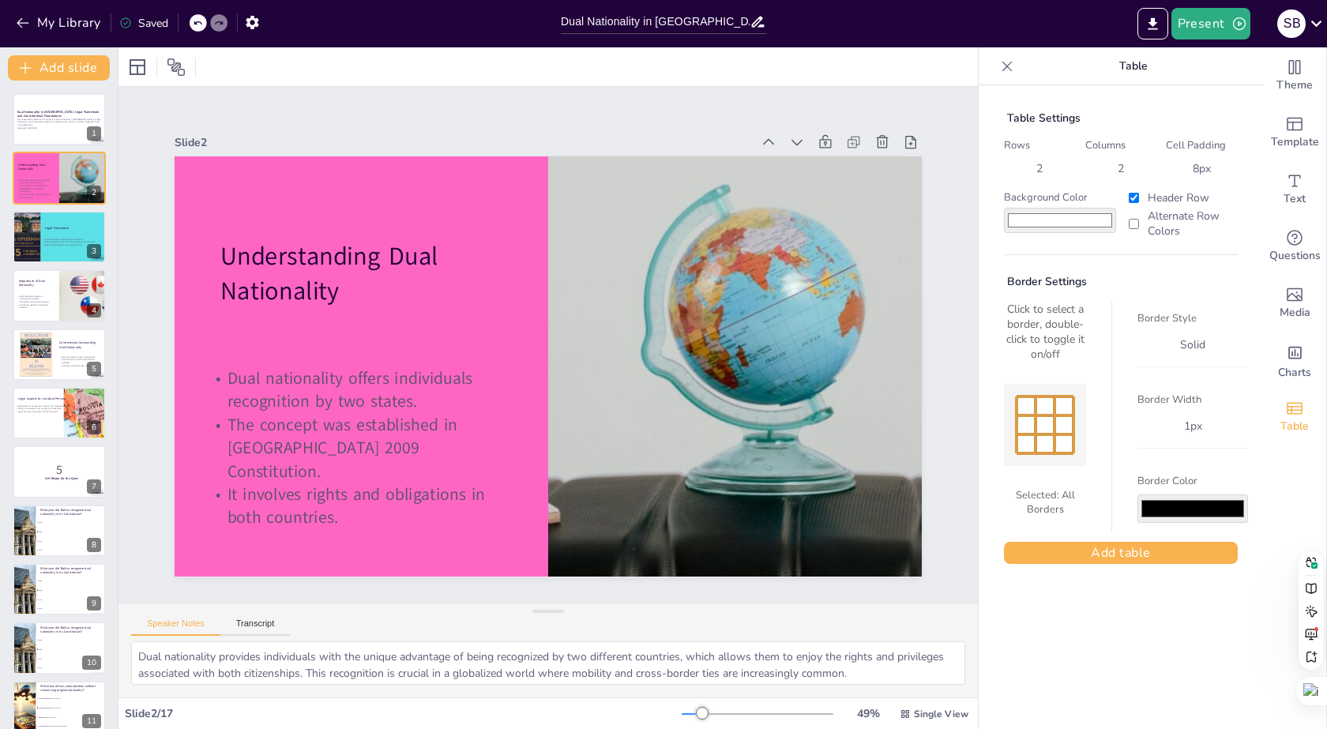
checkbox input "true"
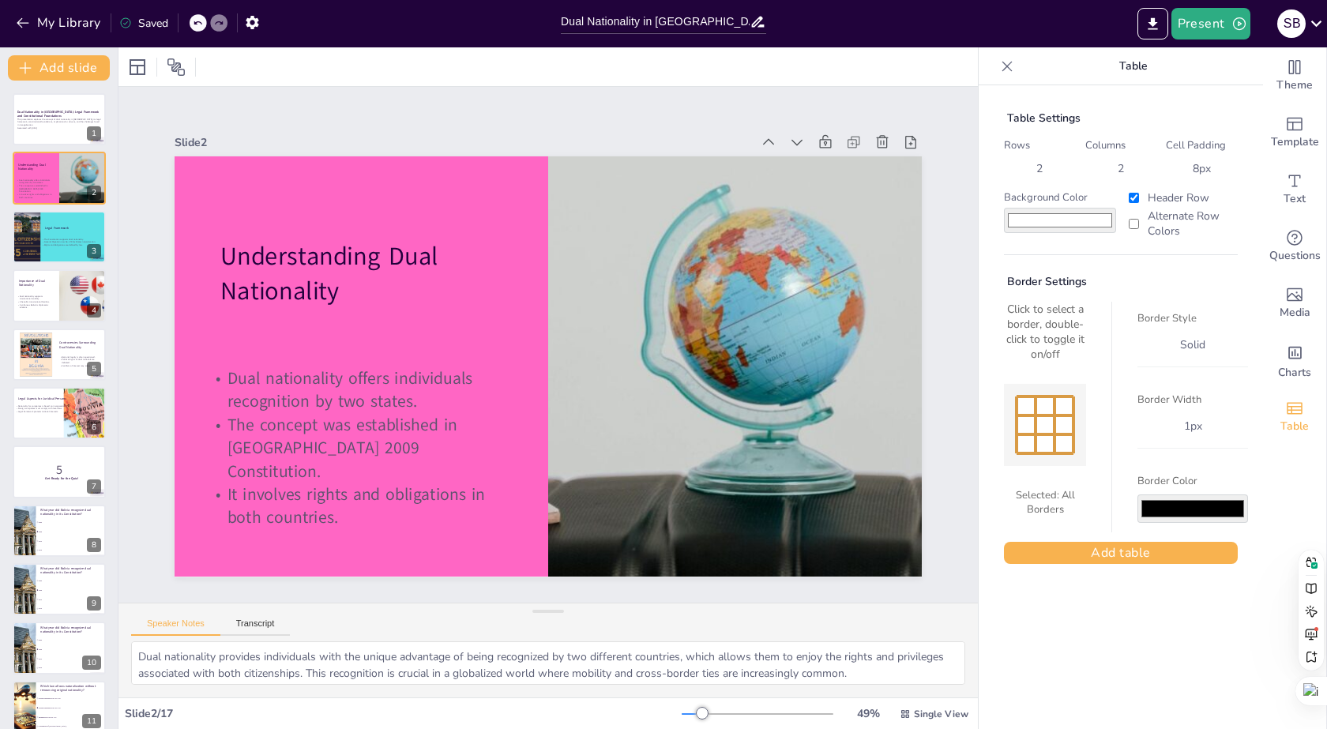
checkbox input "true"
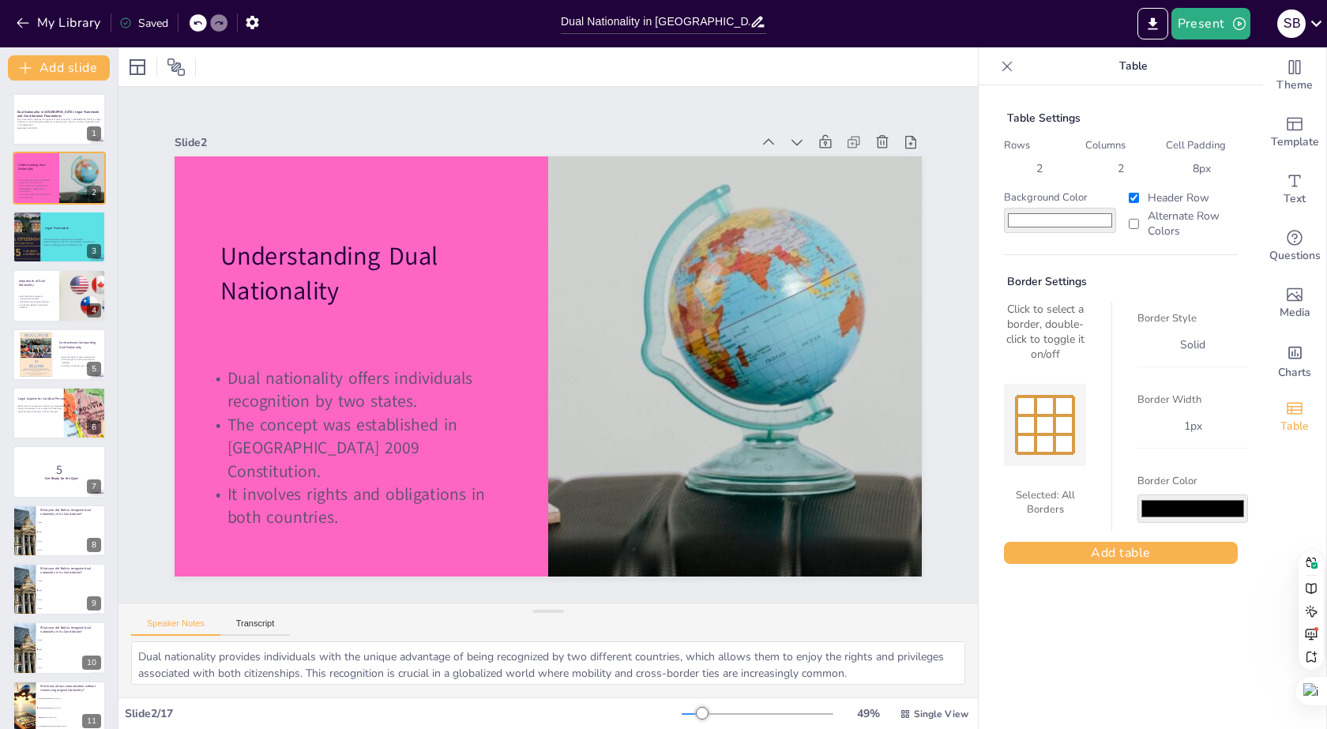
checkbox input "true"
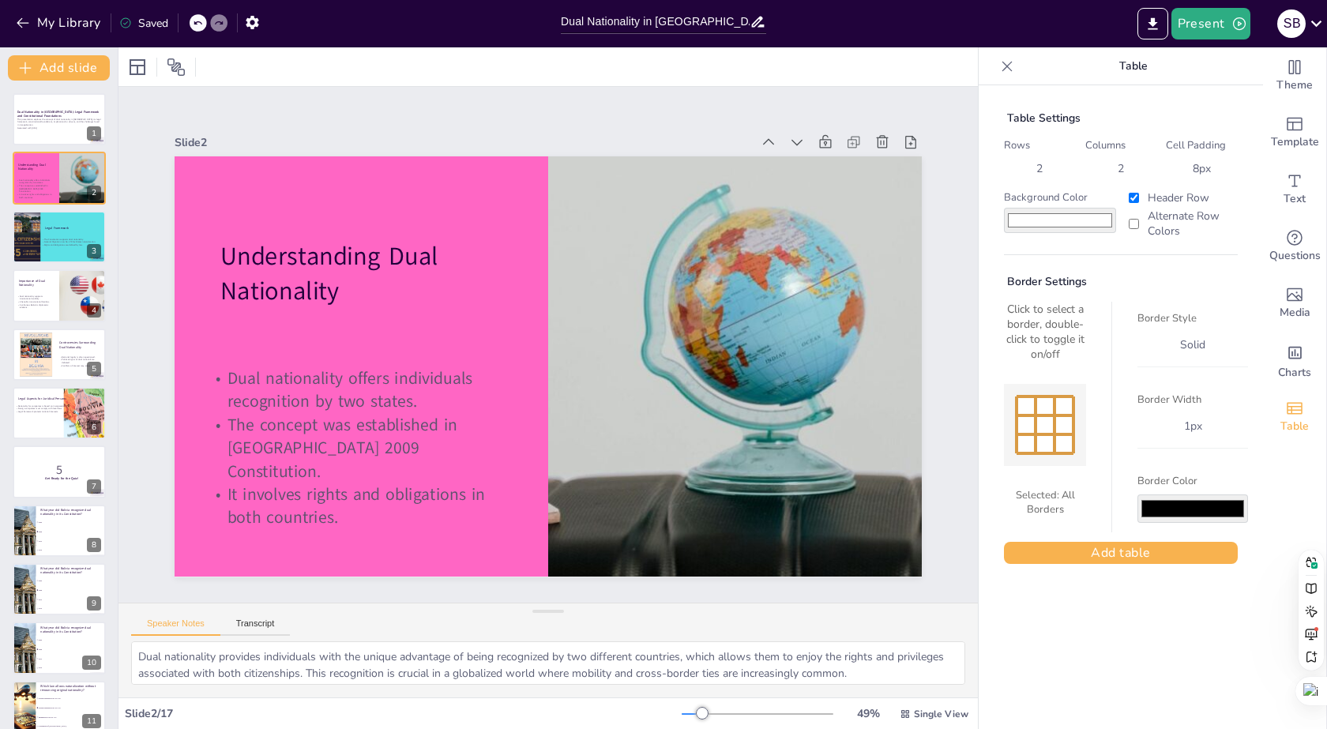
checkbox input "true"
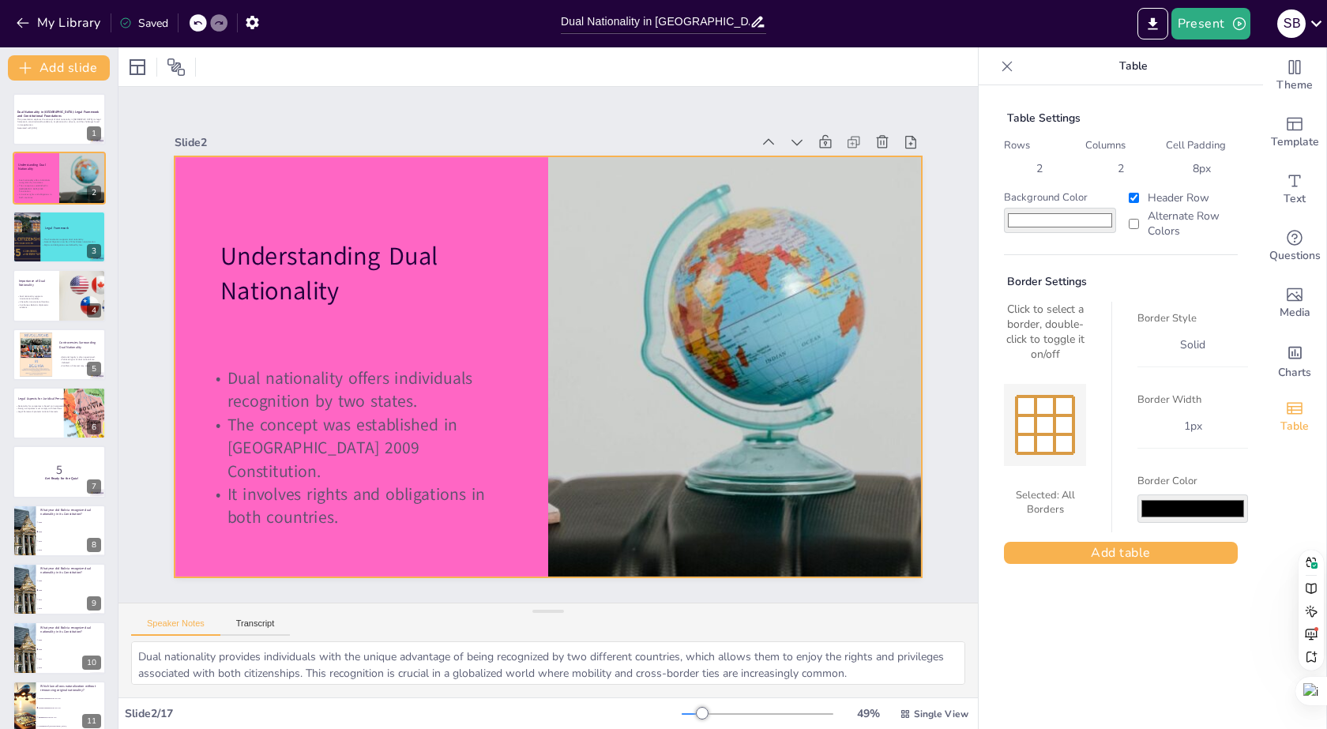
checkbox input "true"
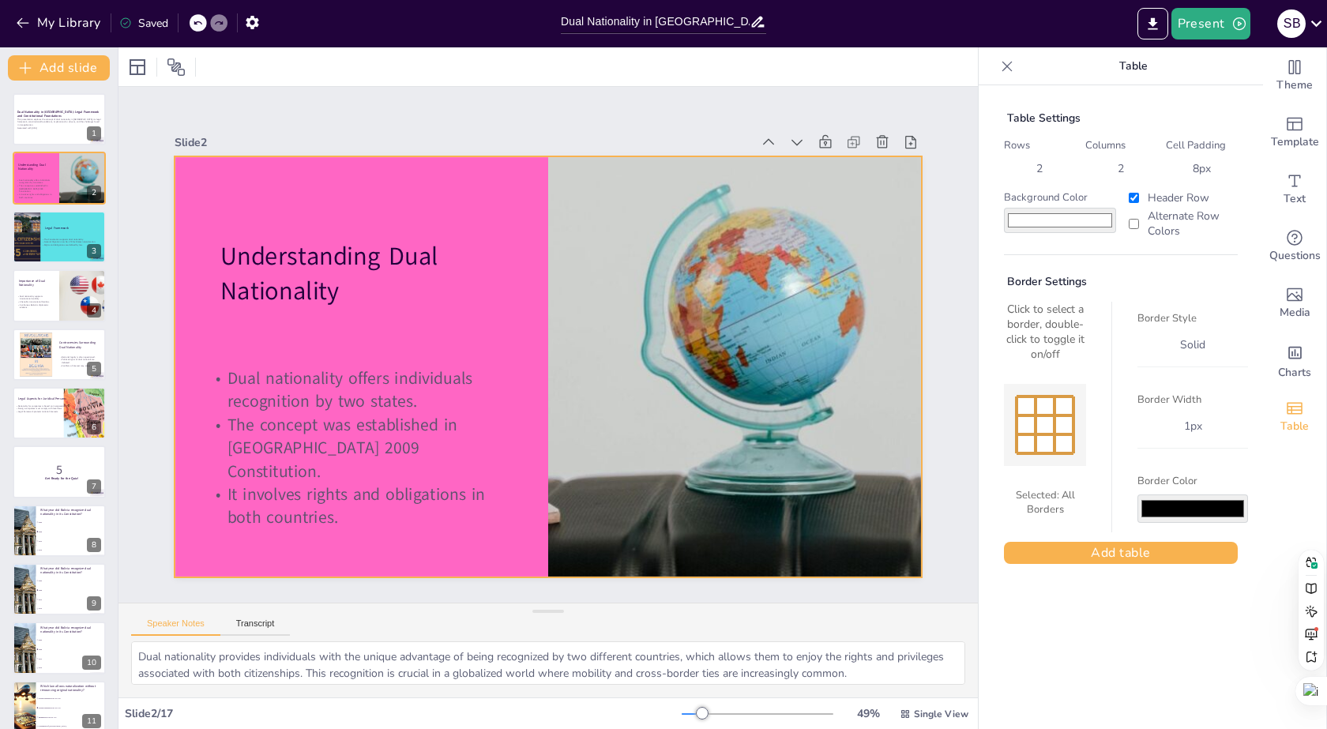
checkbox input "true"
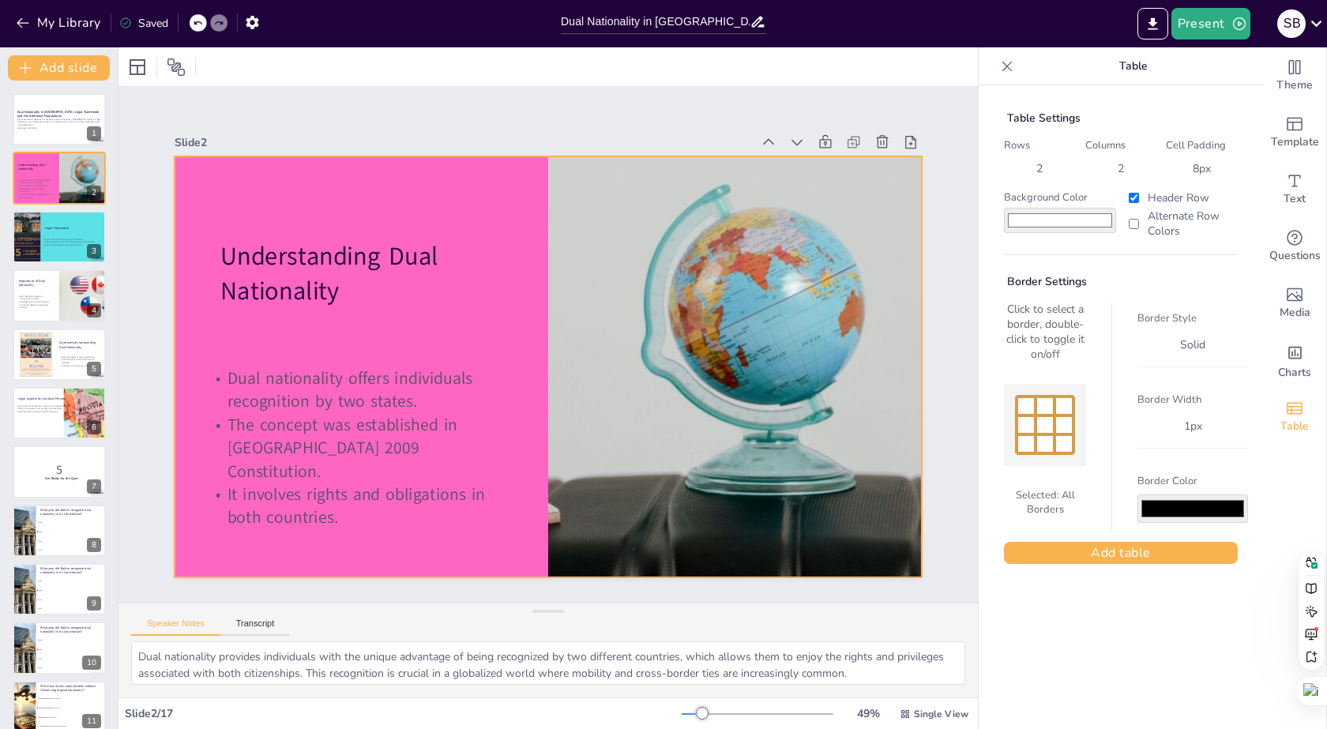
checkbox input "true"
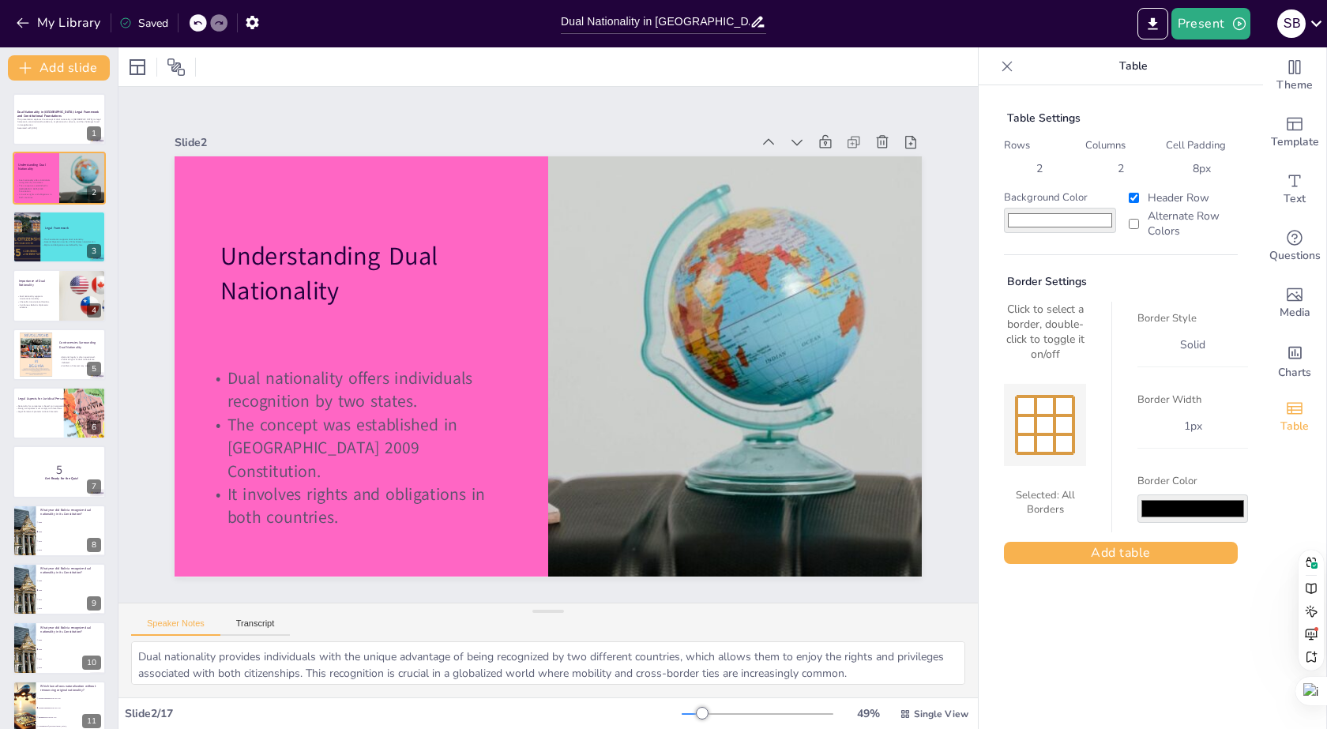
checkbox input "true"
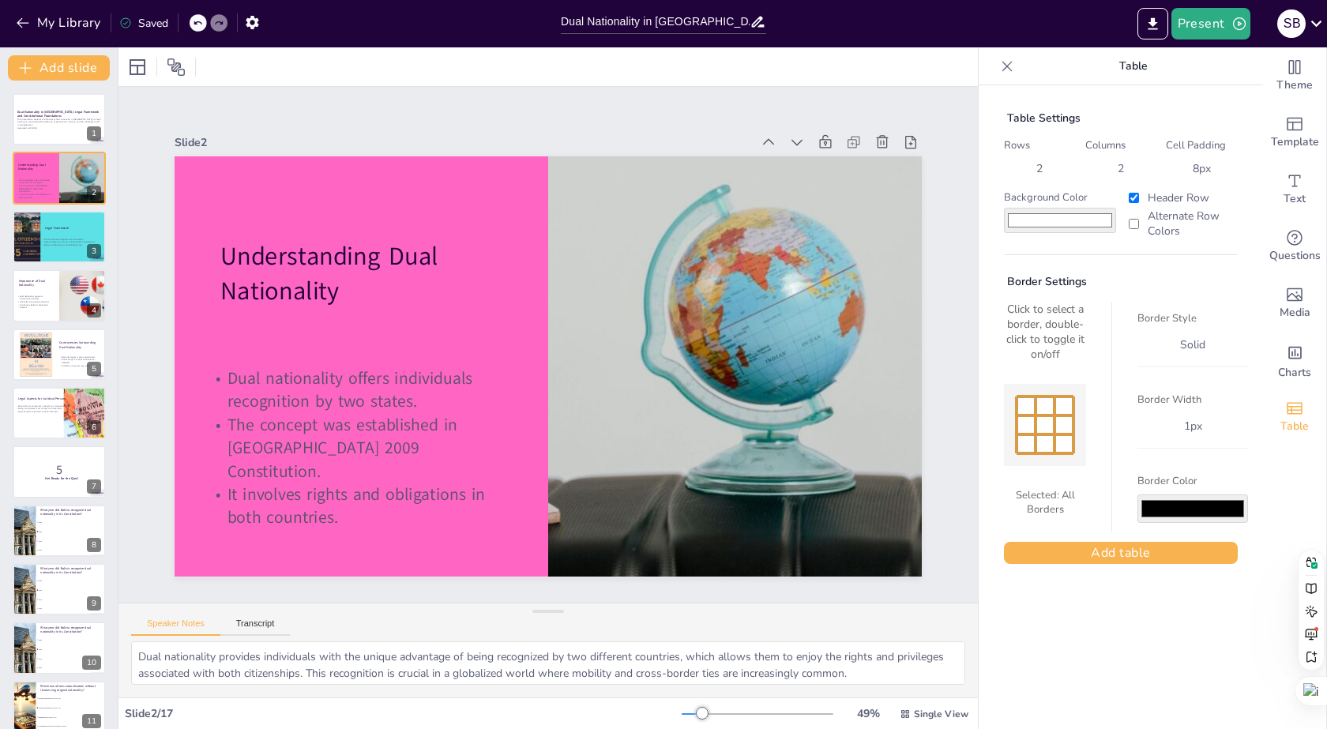
checkbox input "true"
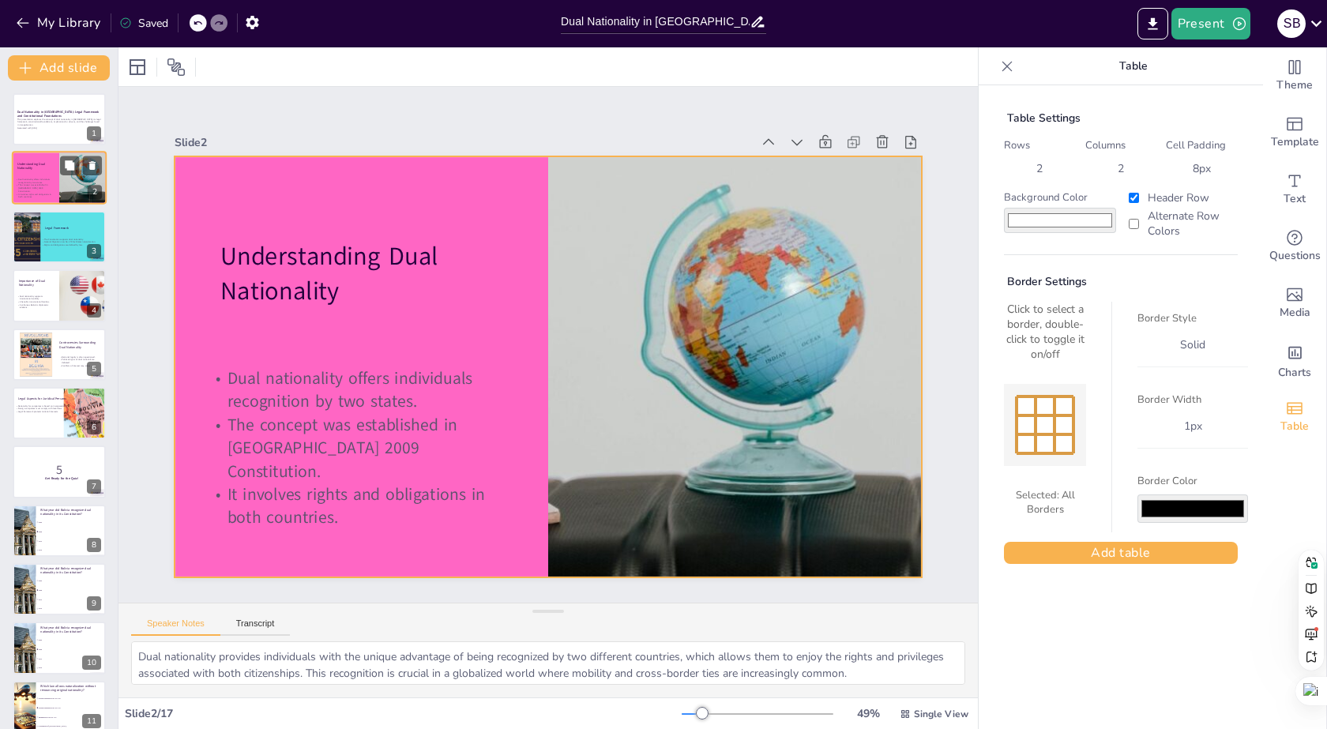
checkbox input "true"
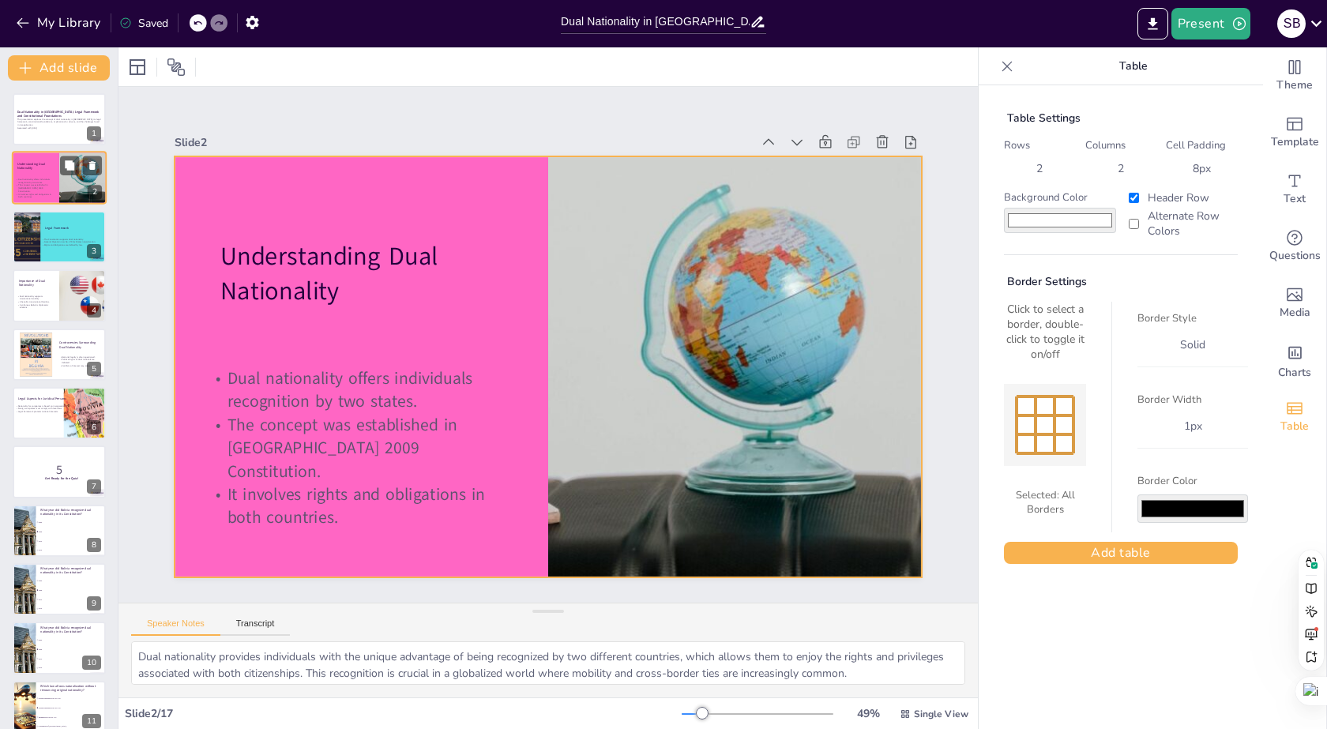
checkbox input "true"
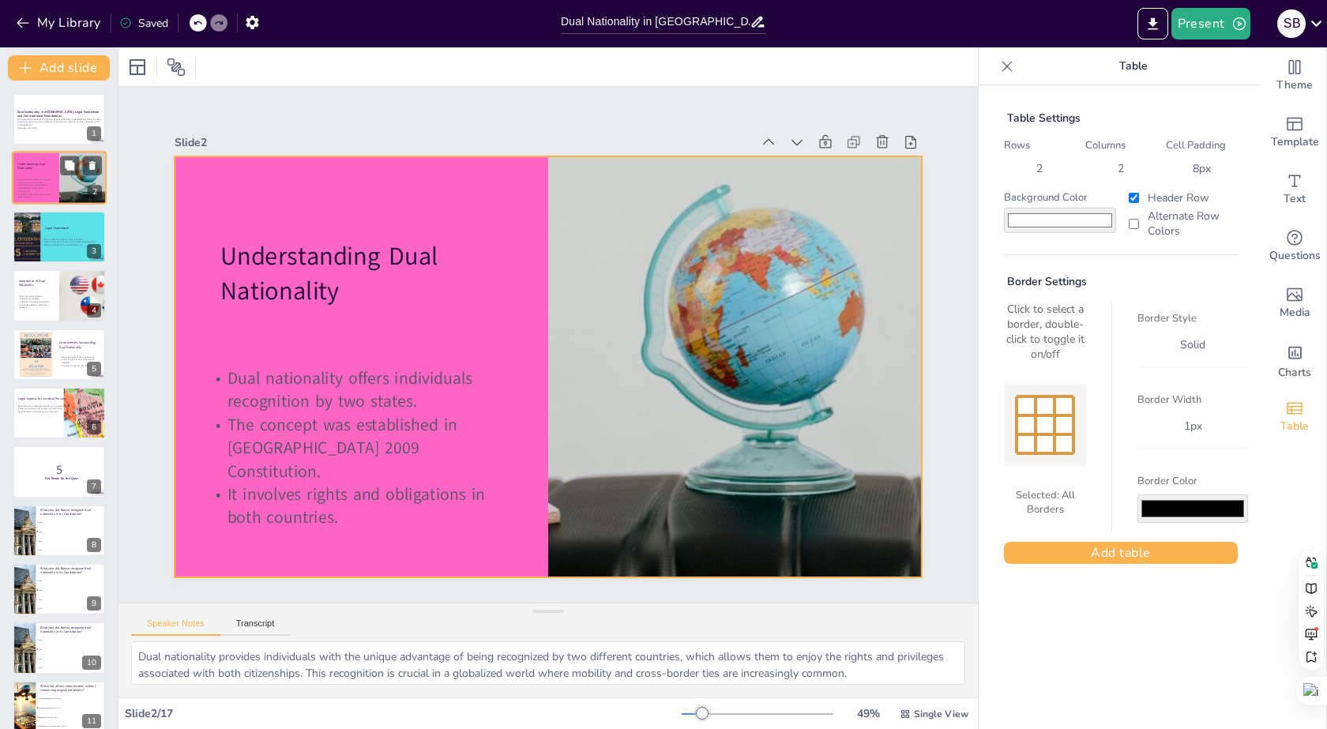
checkbox input "true"
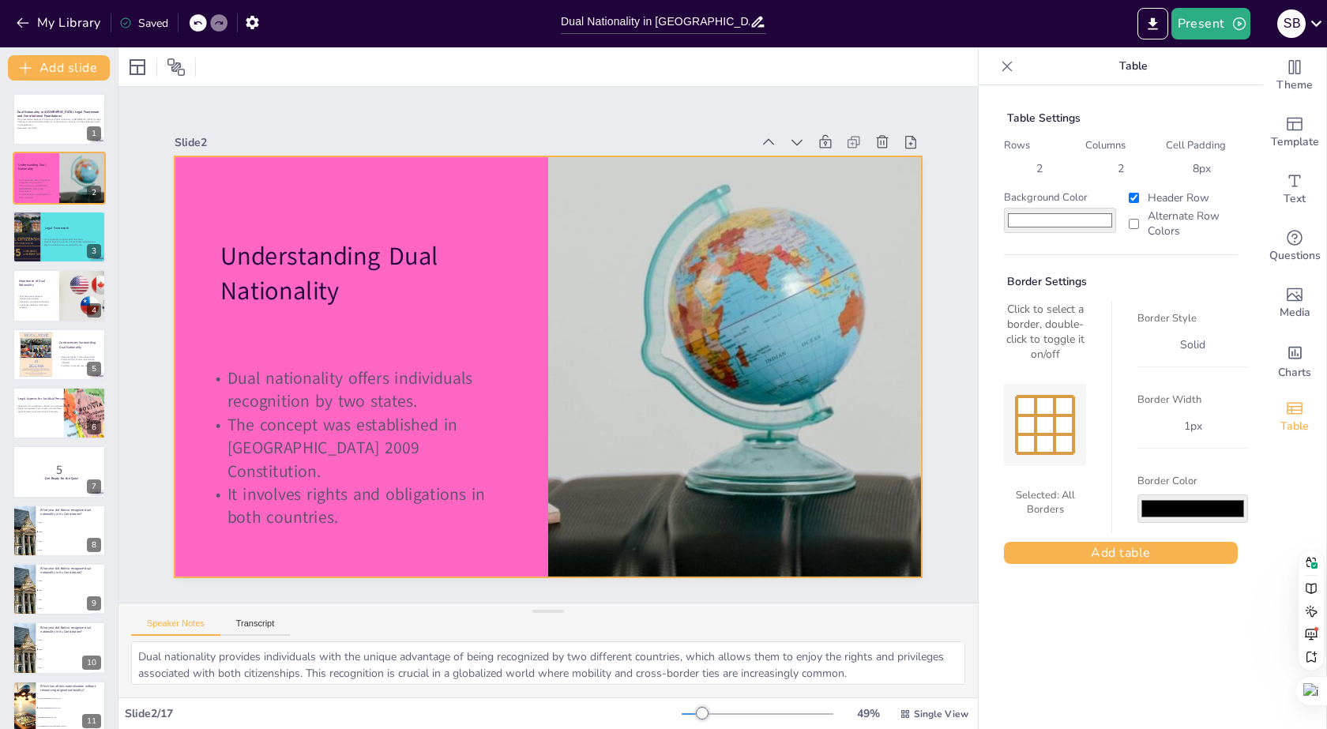
checkbox input "true"
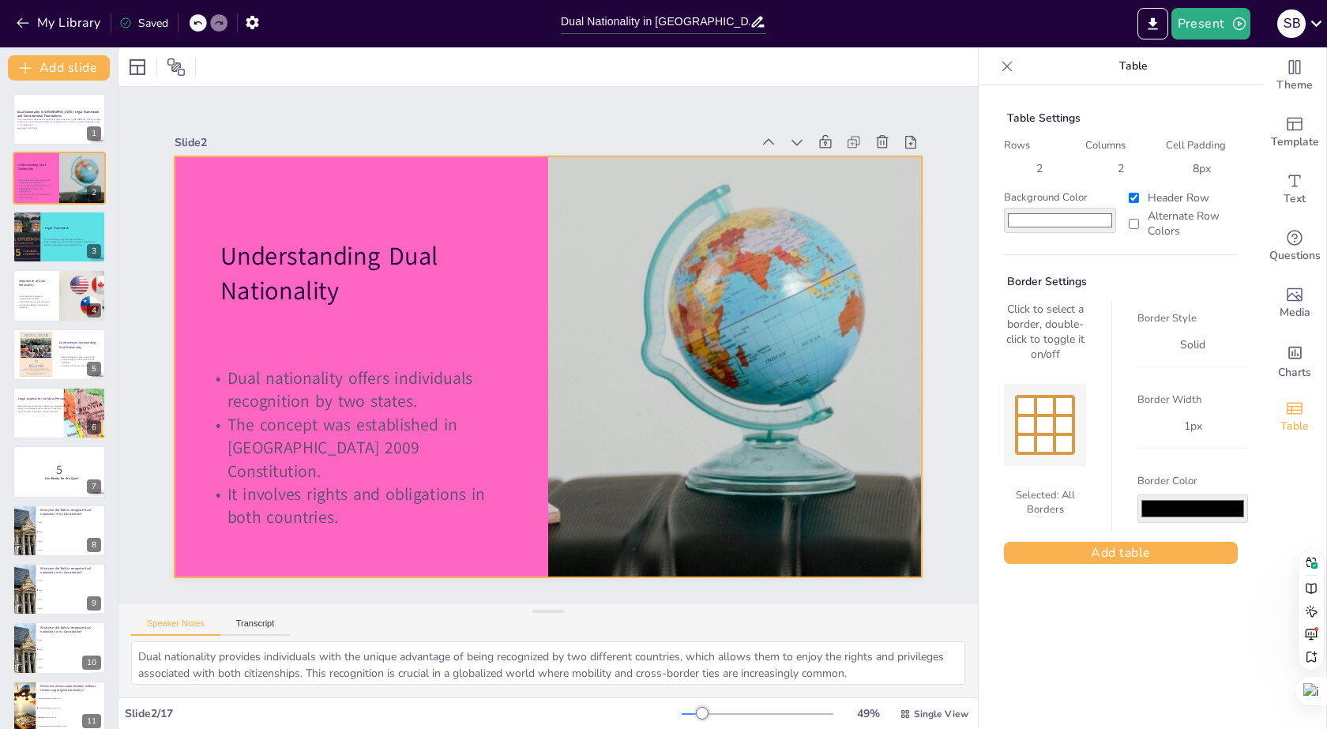
checkbox input "true"
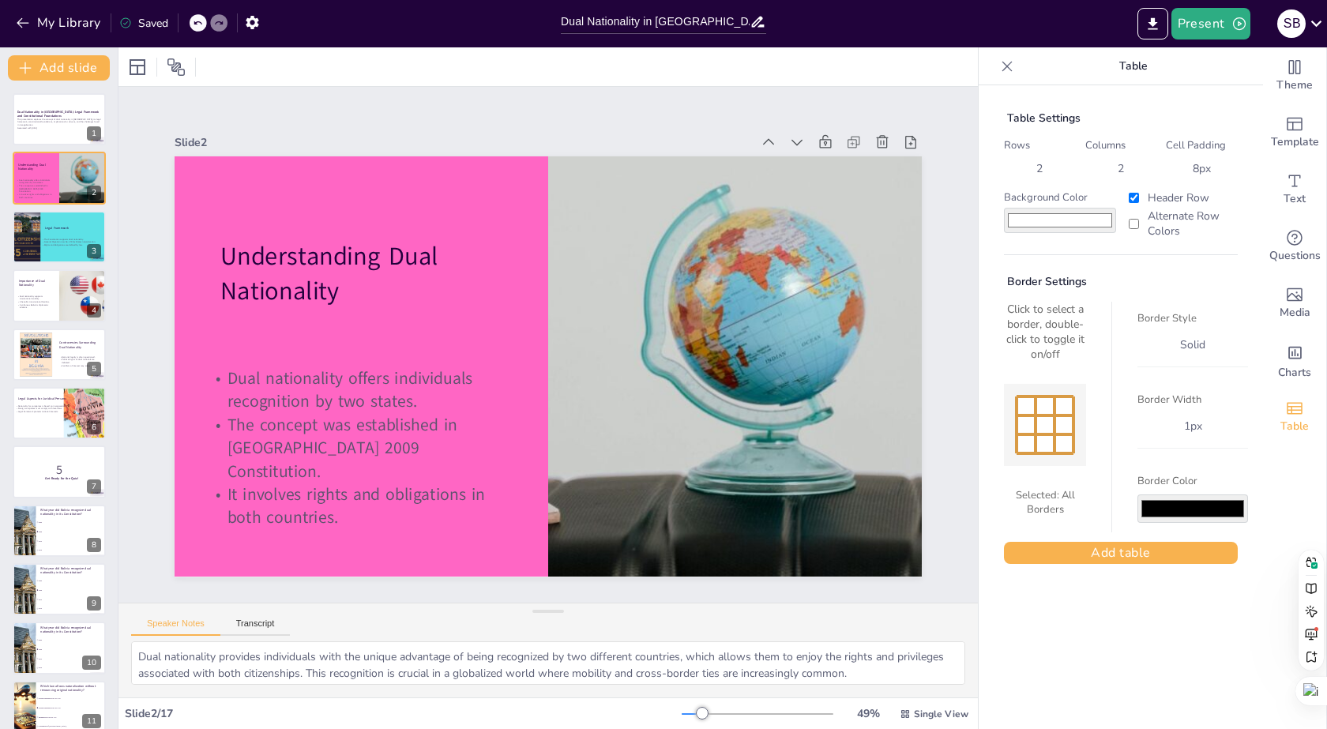
checkbox input "true"
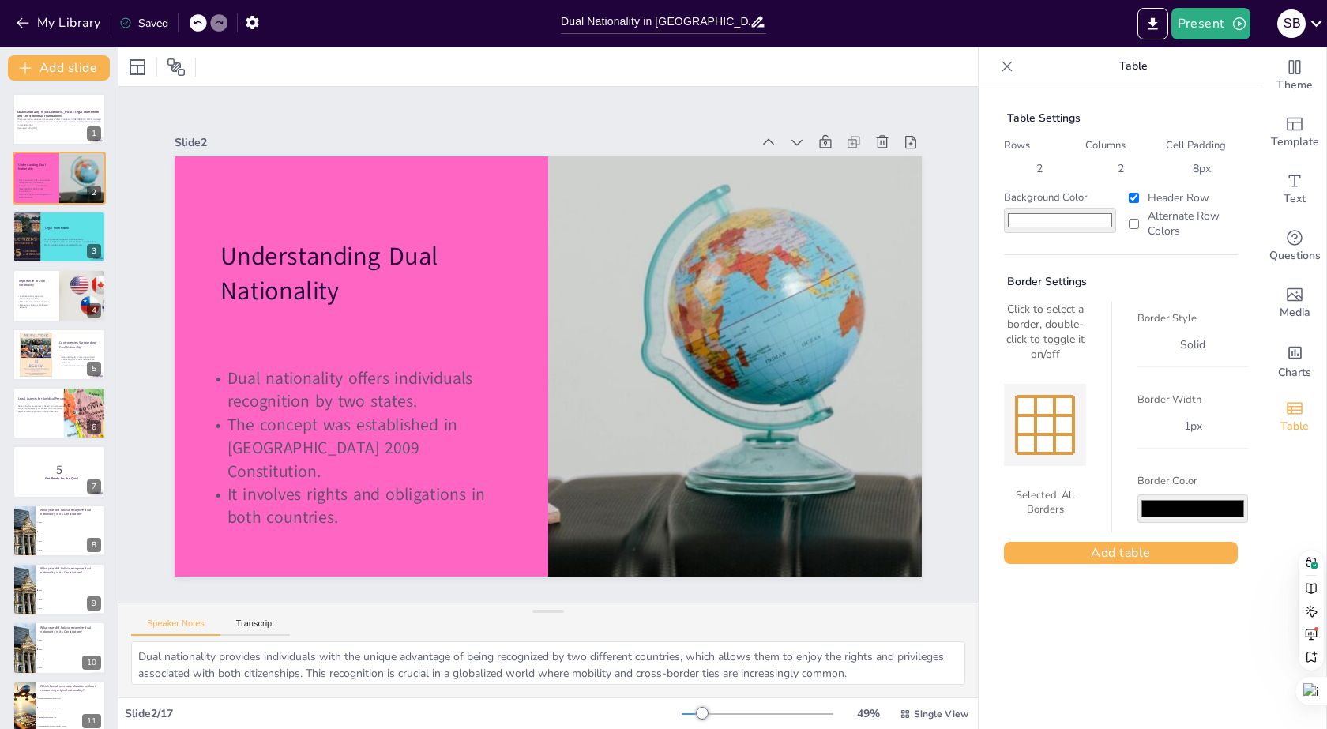
checkbox input "true"
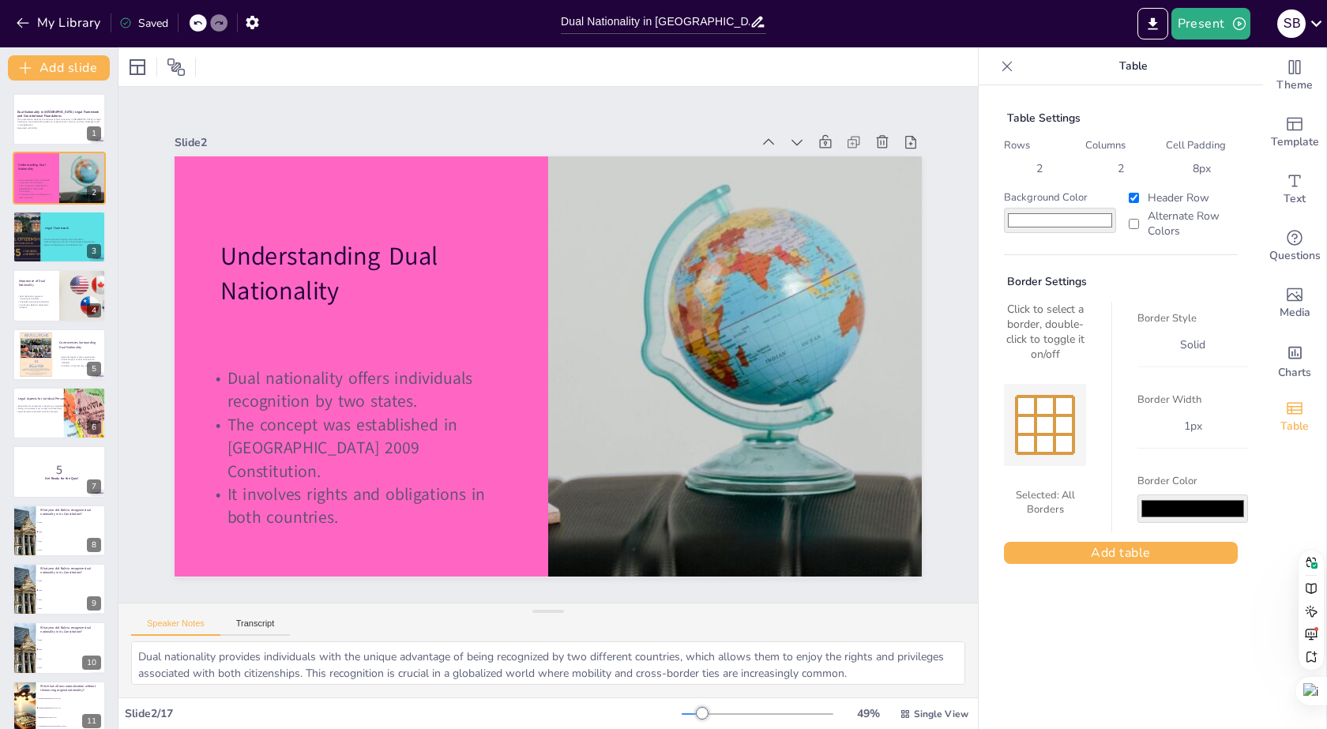
checkbox input "true"
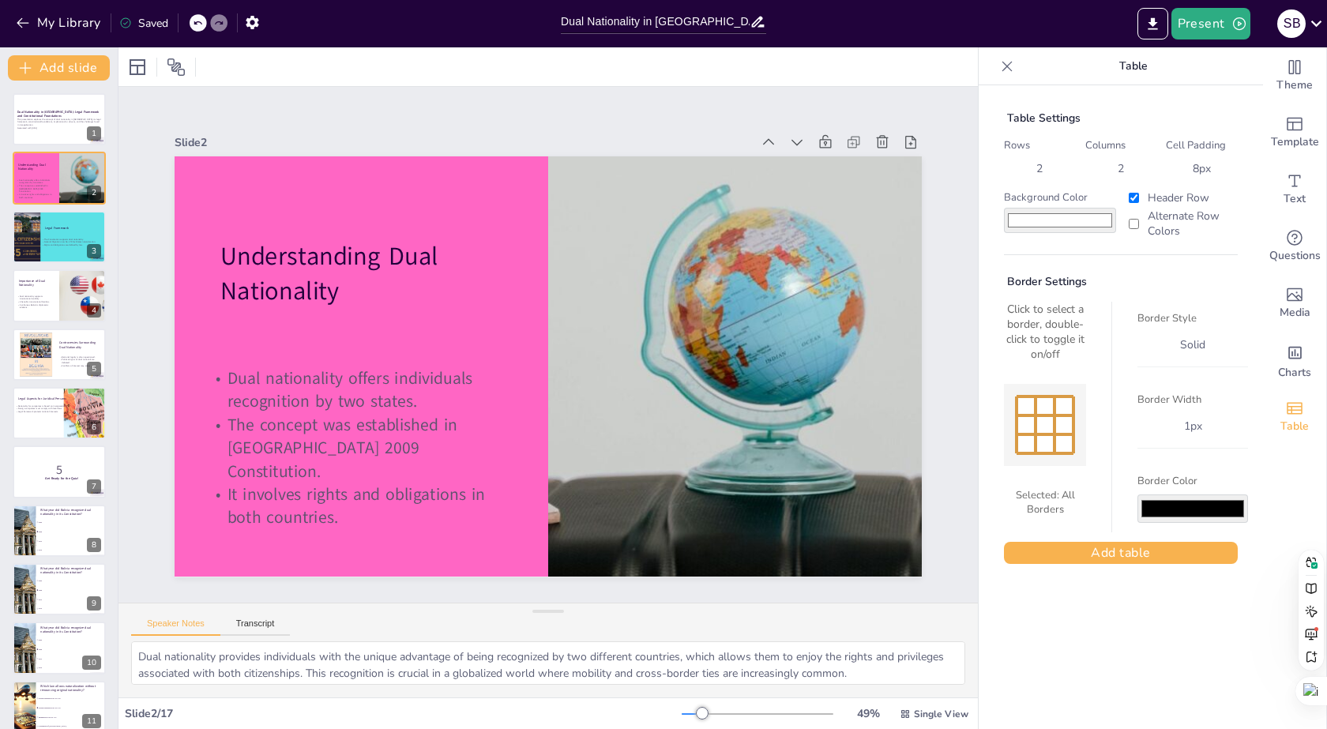
checkbox input "true"
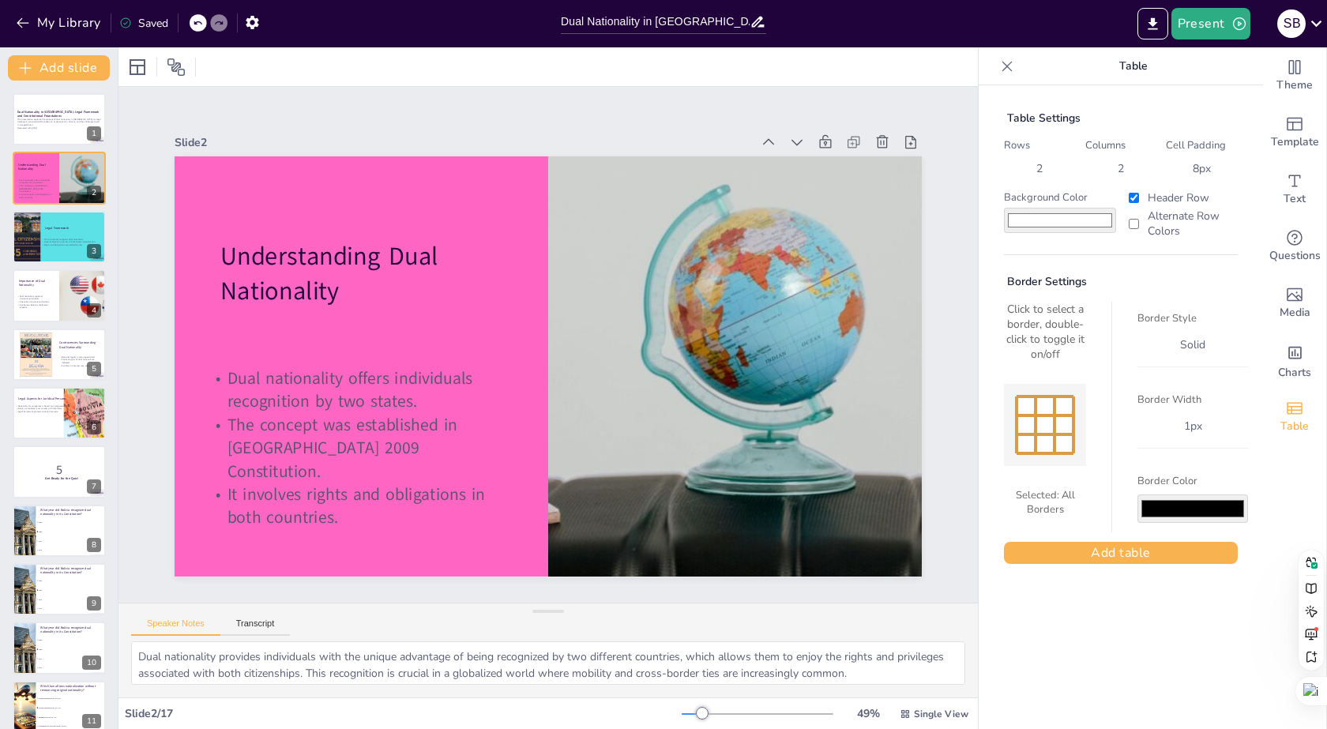
checkbox input "true"
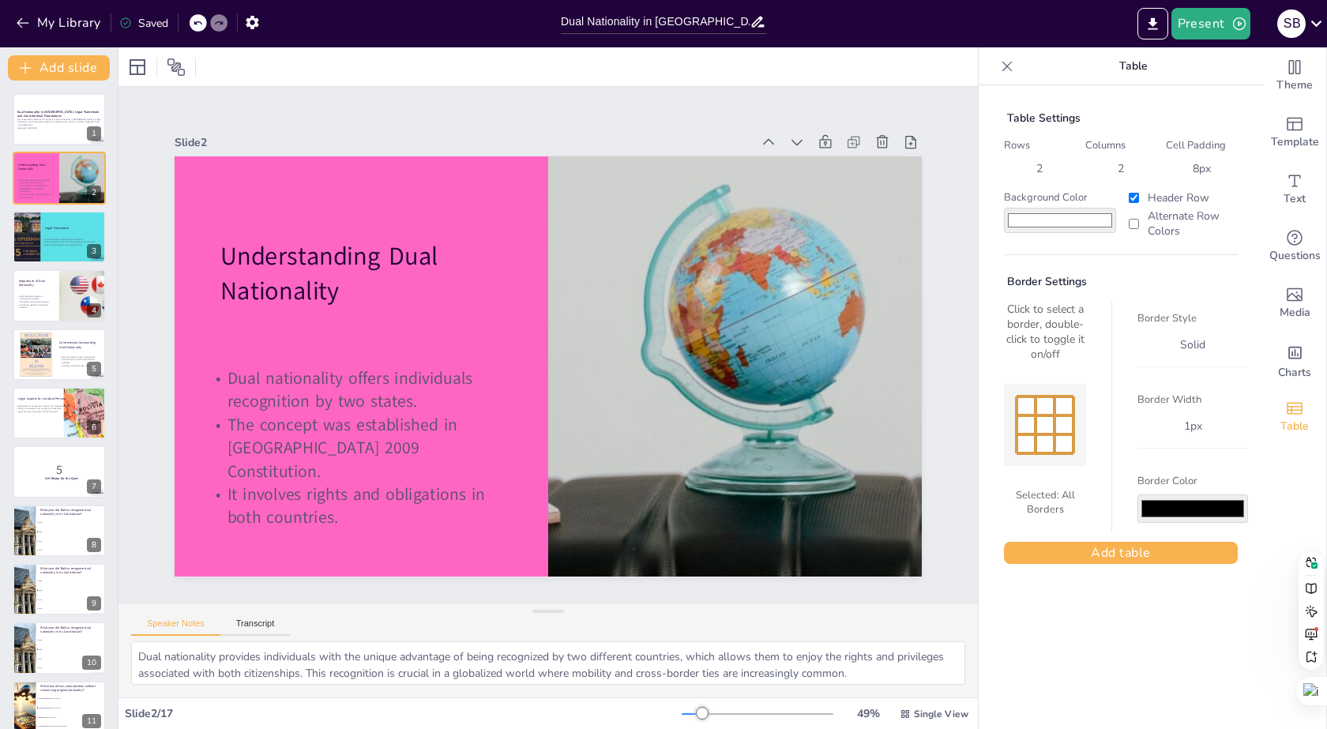
checkbox input "true"
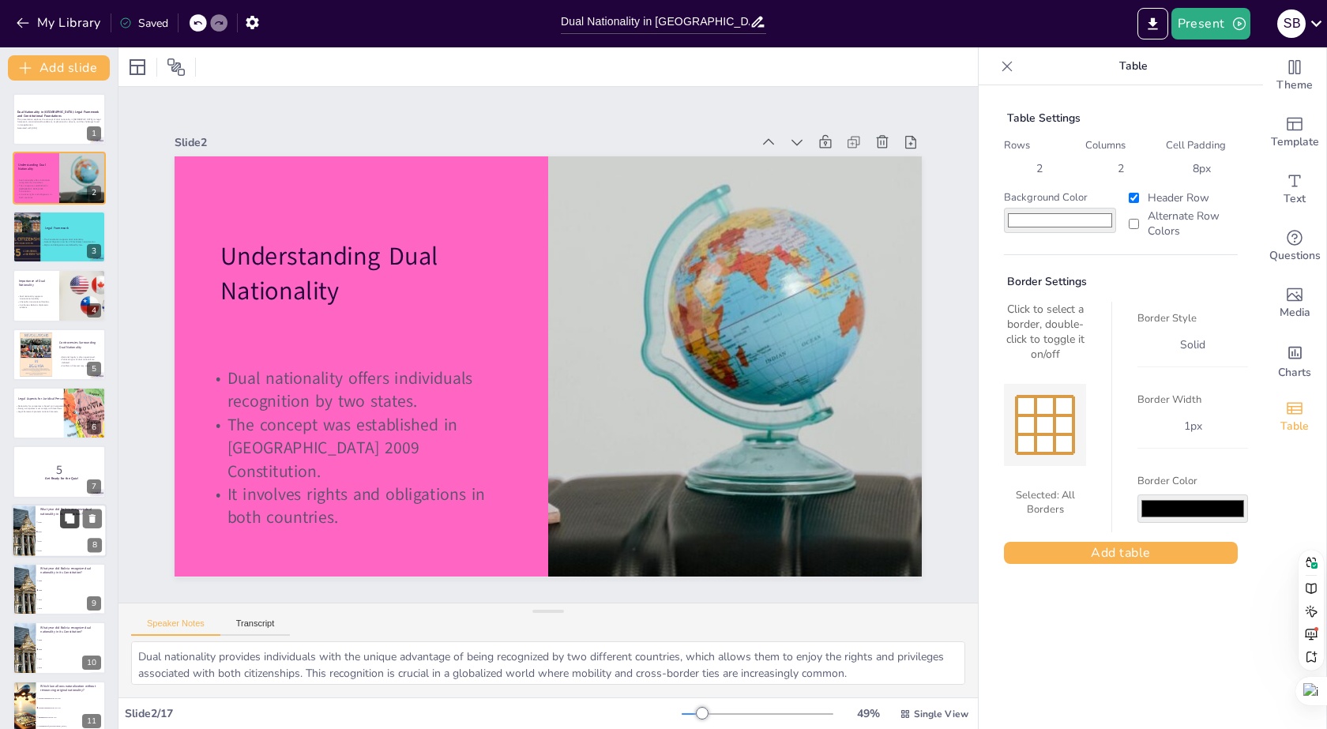
checkbox input "true"
click at [1054, 427] on div at bounding box center [1063, 424] width 19 height 19
drag, startPoint x: 449, startPoint y: 668, endPoint x: 84, endPoint y: 587, distance: 374.6
click at [84, 587] on div "Document fonts Akatab Recently used Mulish Akatab Popular fonts Fonts Add slide…" at bounding box center [663, 388] width 1327 height 682
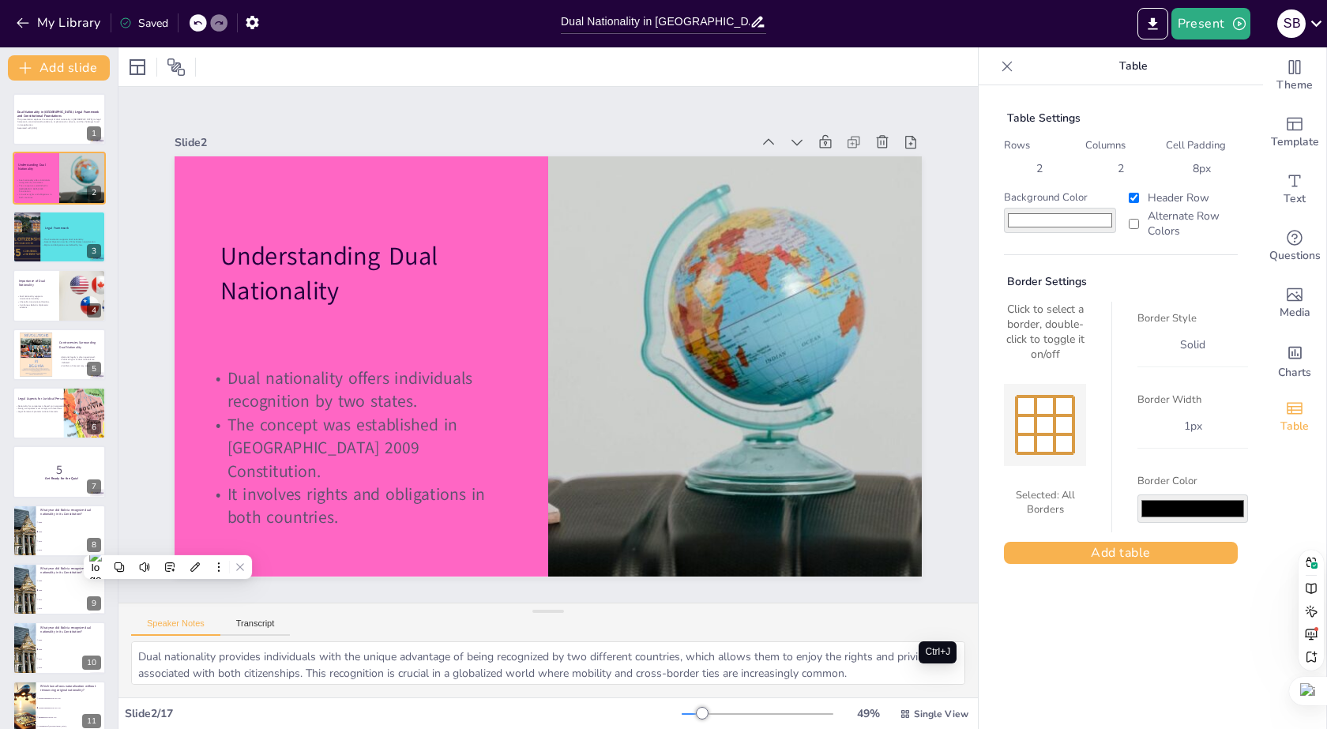
click at [0, 0] on sider-quick-compose-btn at bounding box center [0, 0] width 0 height 0
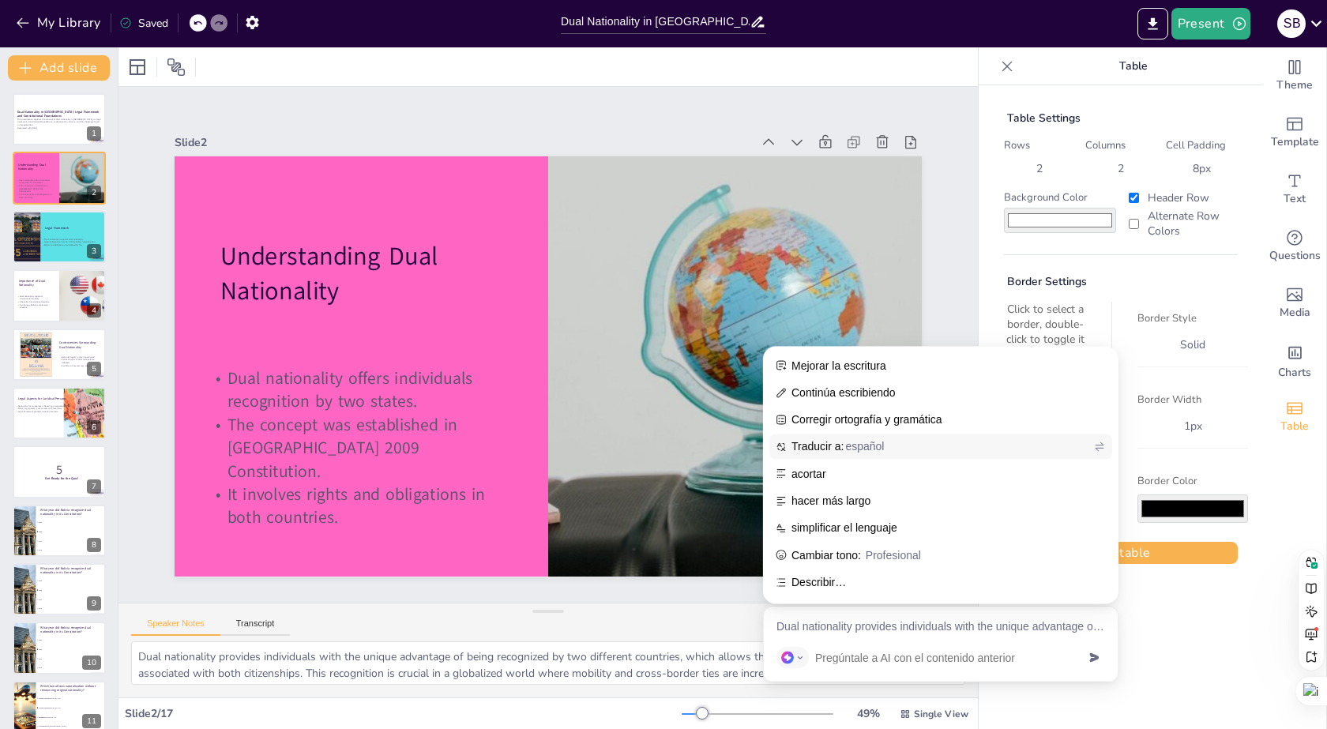
click at [863, 440] on span "español" at bounding box center [864, 446] width 39 height 13
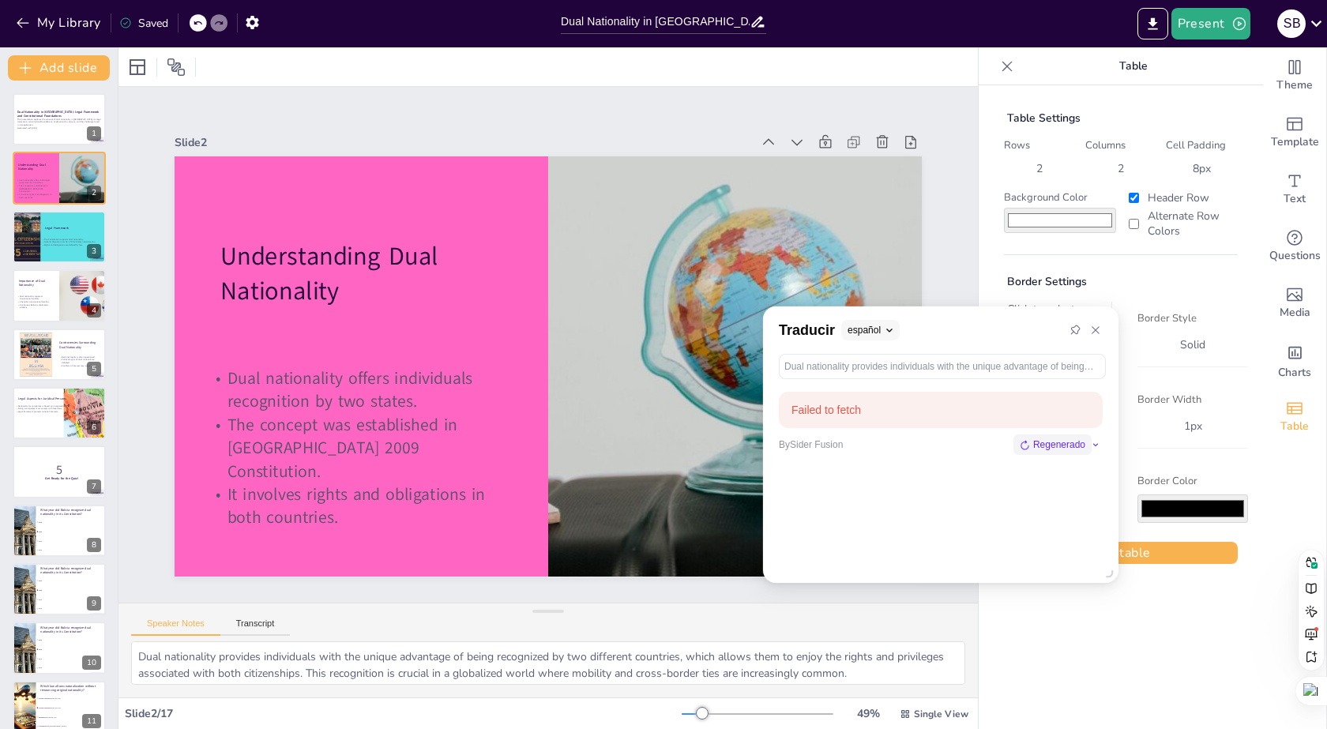
click at [1031, 446] on div "Regenerado" at bounding box center [1052, 444] width 78 height 21
click at [1030, 443] on div "Regenerado" at bounding box center [1052, 444] width 78 height 21
click at [1029, 443] on icon at bounding box center [1025, 445] width 10 height 10
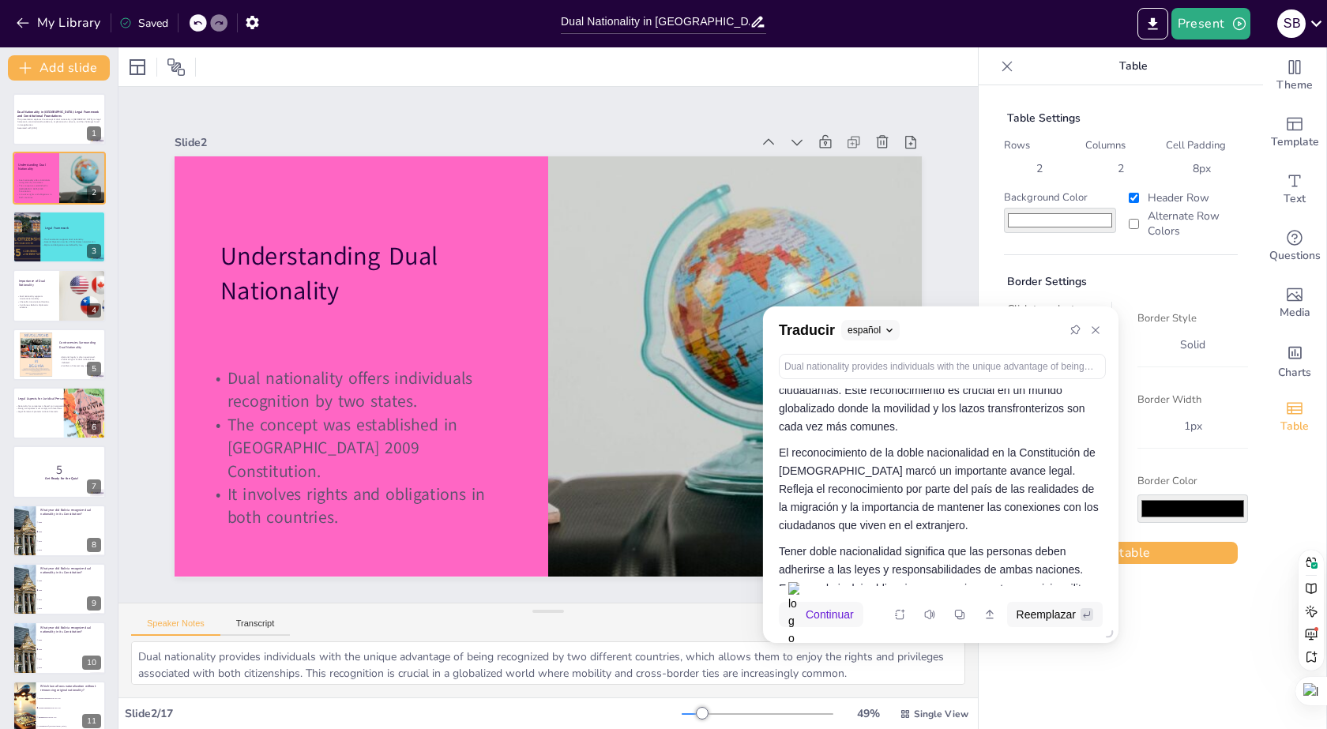
scroll to position [126, 0]
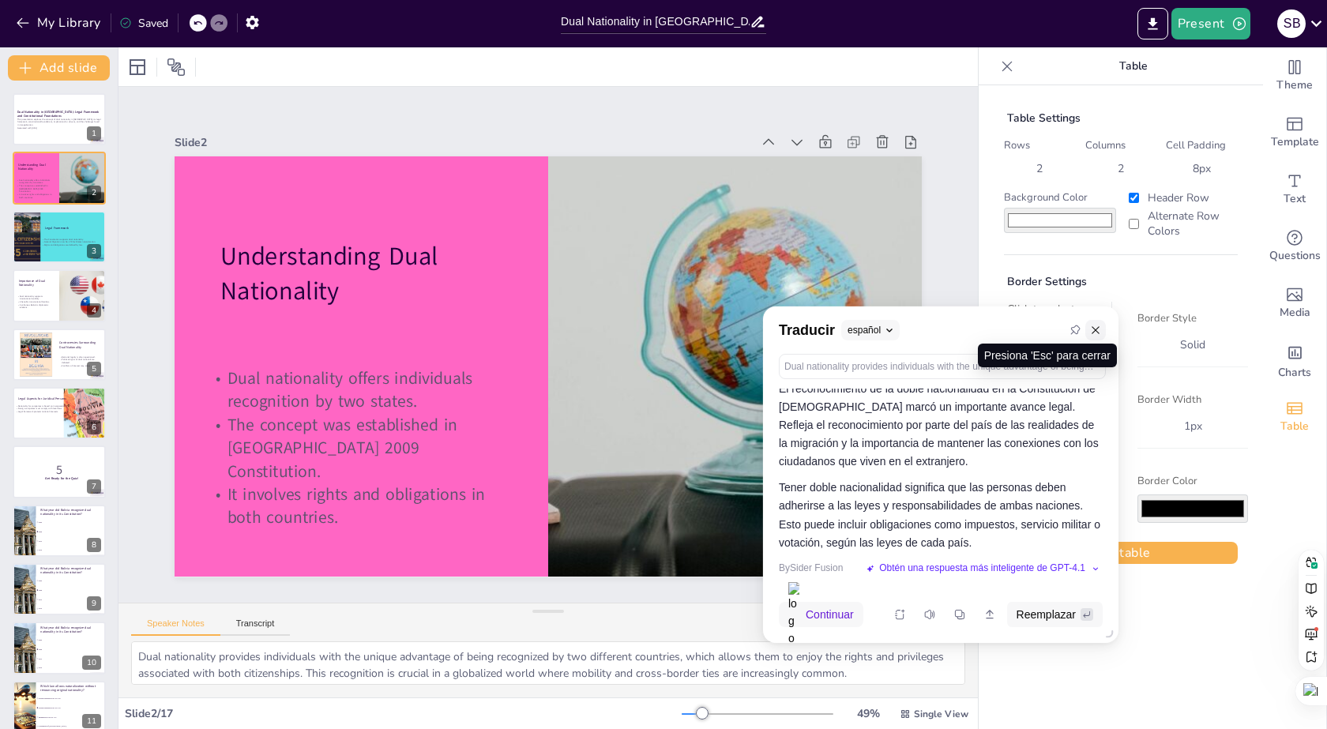
click at [1091, 326] on icon at bounding box center [1095, 330] width 11 height 11
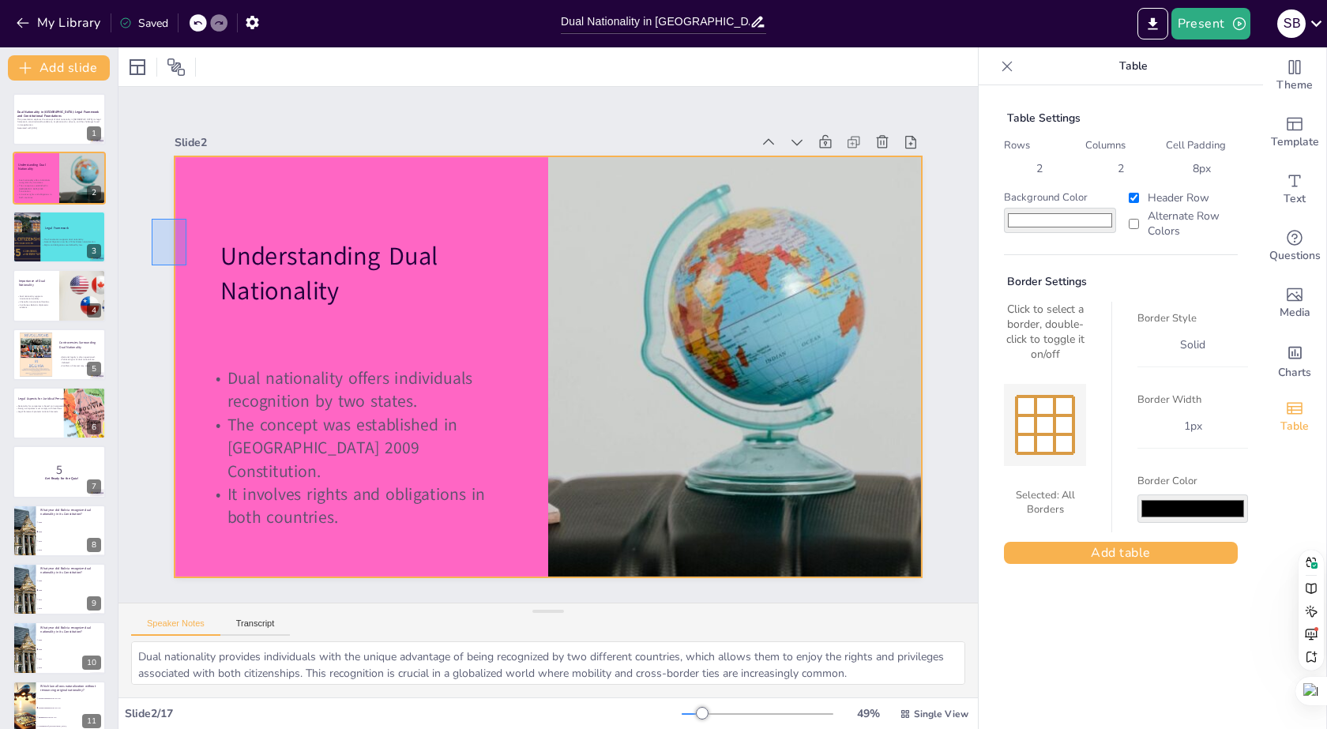
drag, startPoint x: 180, startPoint y: 261, endPoint x: 206, endPoint y: 271, distance: 27.7
click at [197, 269] on div "Slide 1 Dual Nationality in [GEOGRAPHIC_DATA]: Legal Framework and Constitution…" at bounding box center [548, 344] width 836 height 464
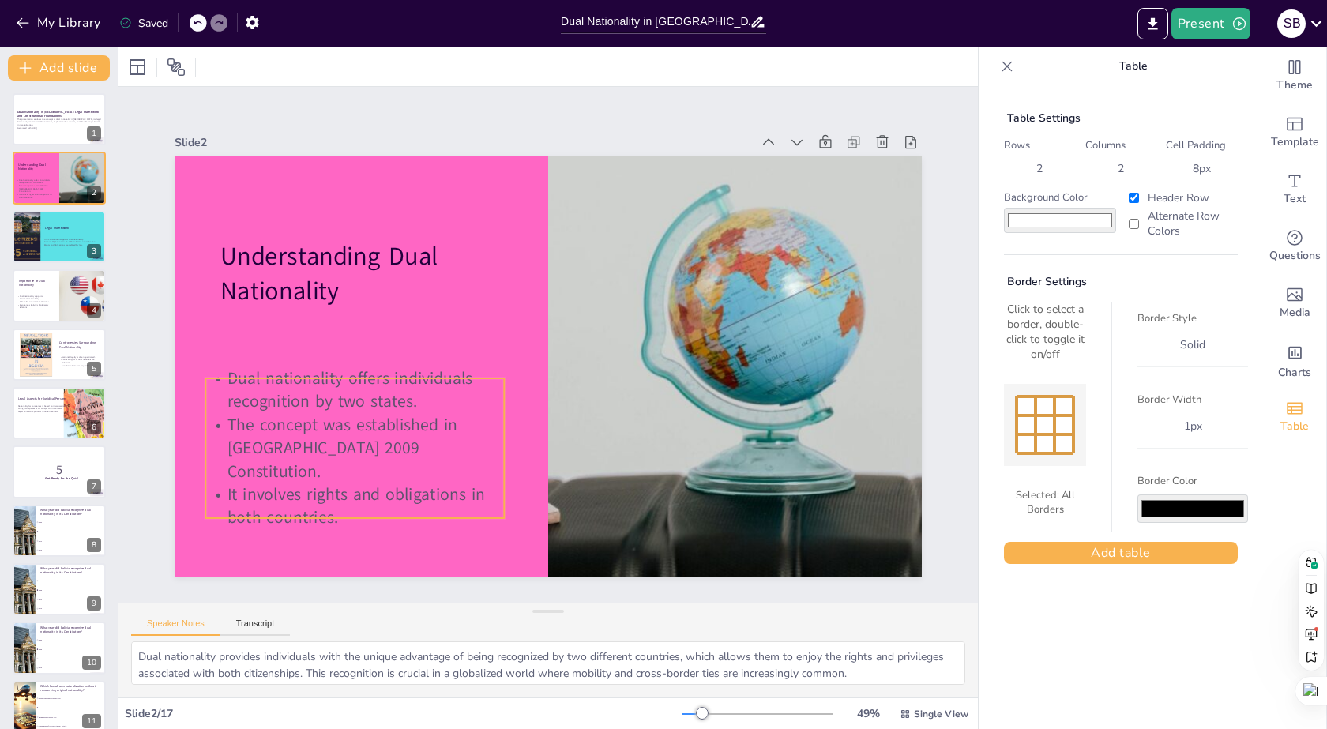
click at [263, 389] on p "Dual nationality offers individuals recognition by two states." at bounding box center [354, 390] width 299 height 47
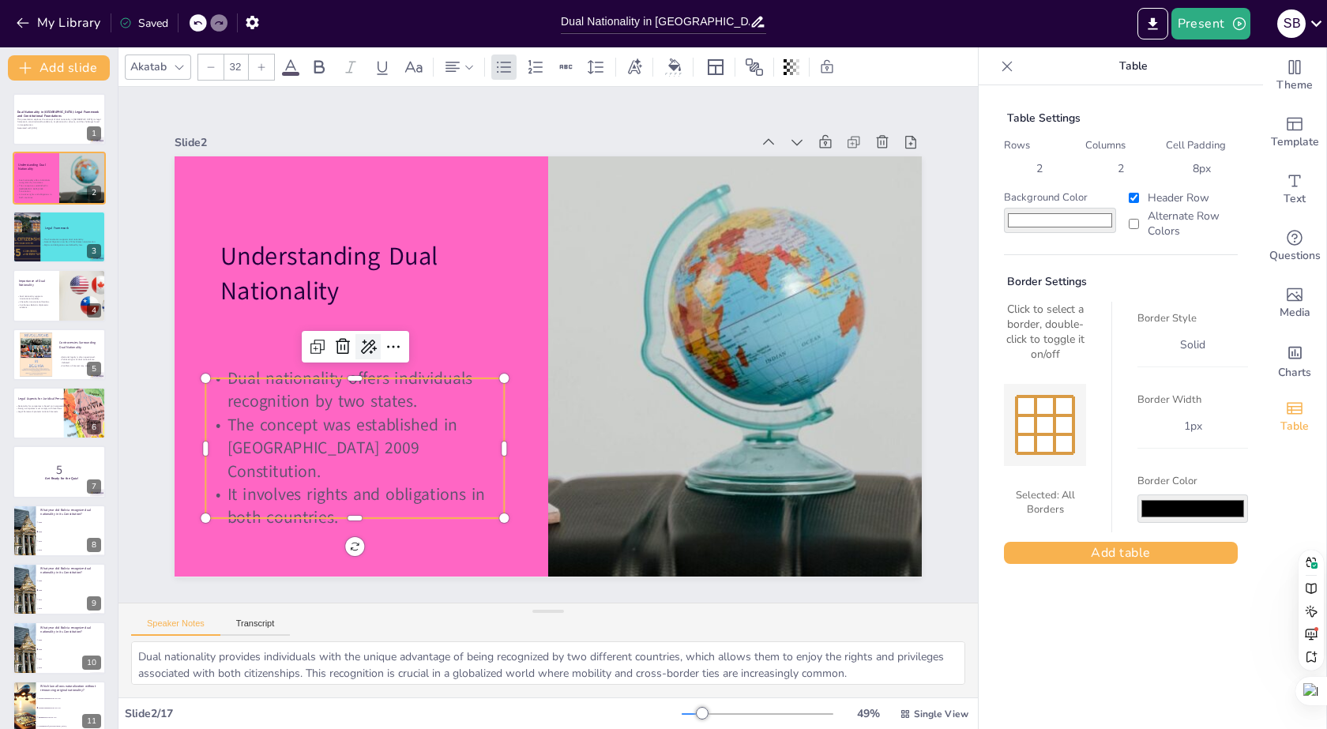
click at [364, 340] on icon at bounding box center [368, 346] width 19 height 19
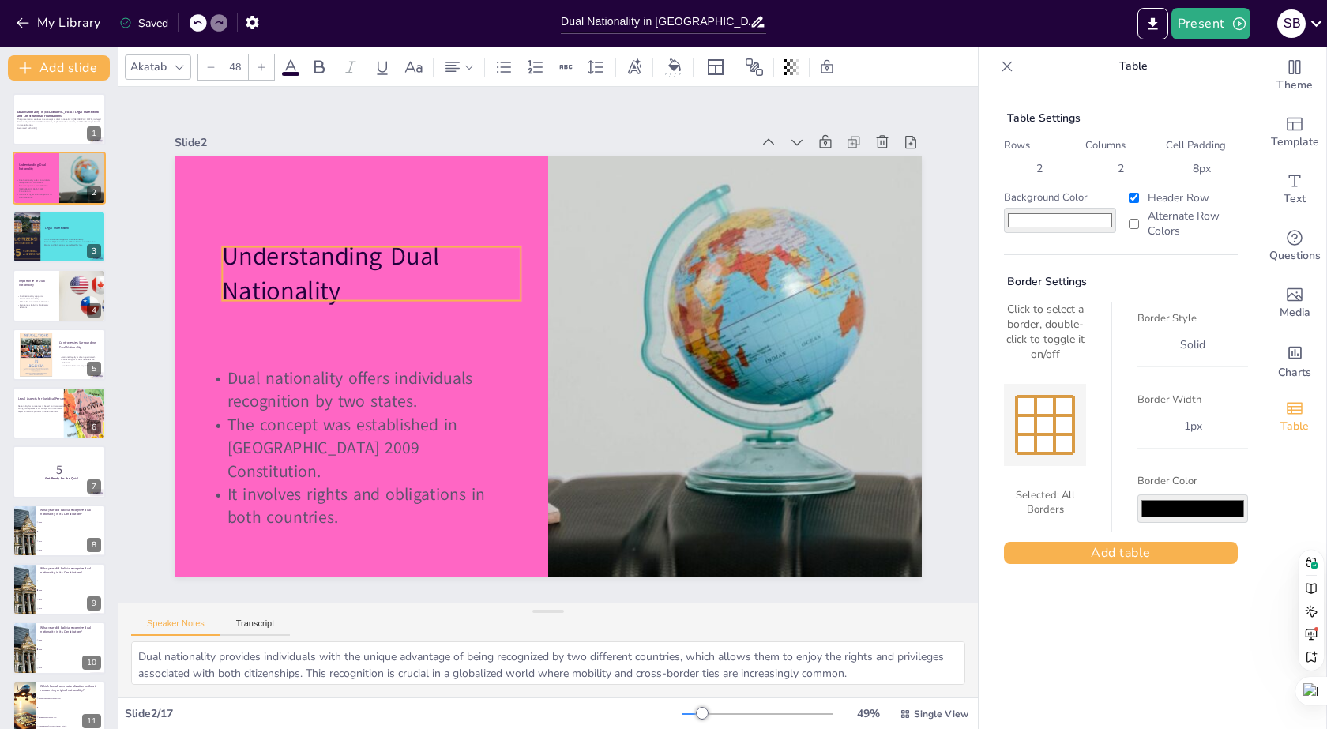
click at [478, 281] on p "Understanding Dual Nationality" at bounding box center [371, 273] width 299 height 69
